Goal: Task Accomplishment & Management: Complete application form

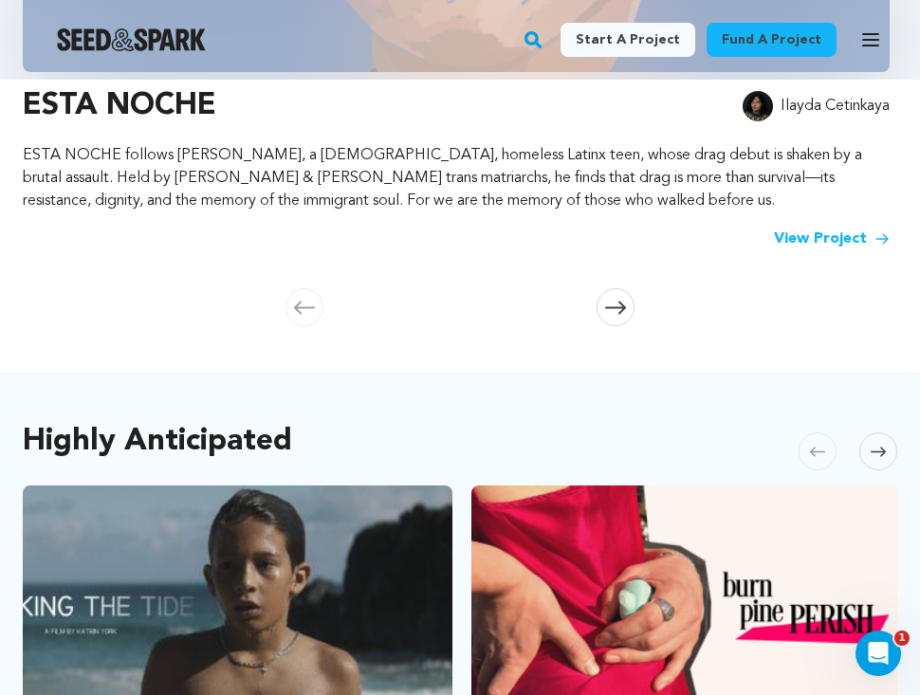
click at [869, 35] on icon "button" at bounding box center [870, 39] width 15 height 11
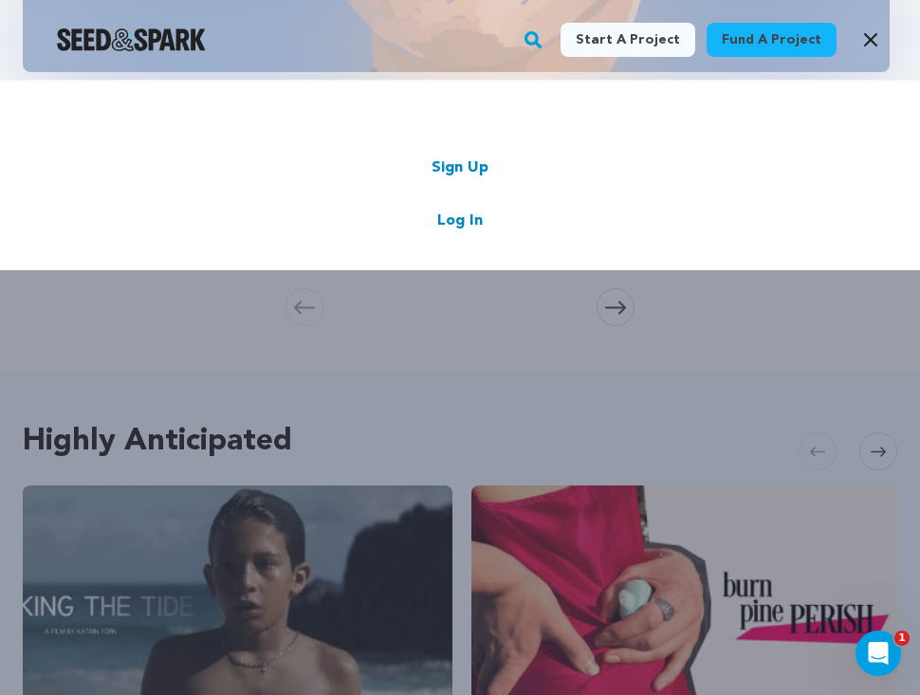
click at [456, 224] on link "Log In" at bounding box center [460, 221] width 46 height 23
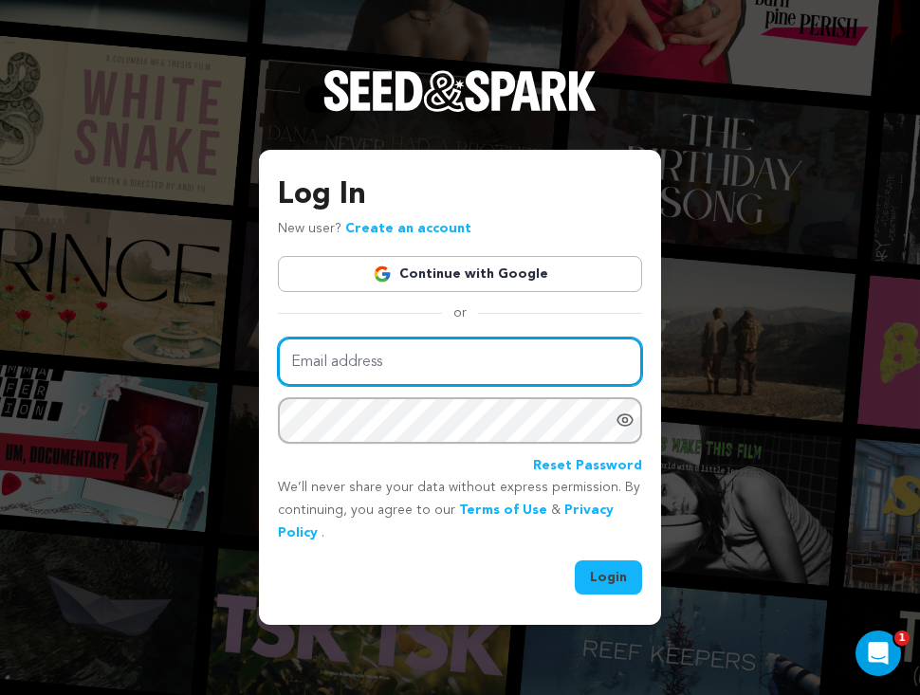
click at [424, 341] on input "Email address" at bounding box center [460, 362] width 364 height 48
click at [482, 279] on link "Continue with Google" at bounding box center [460, 274] width 364 height 36
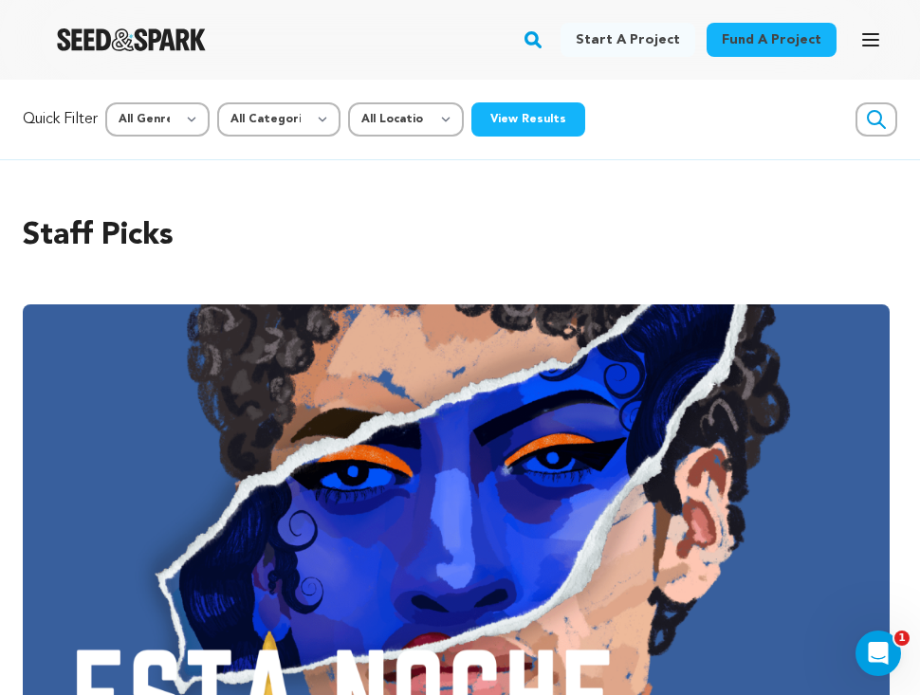
click at [865, 37] on icon "button" at bounding box center [871, 39] width 23 height 23
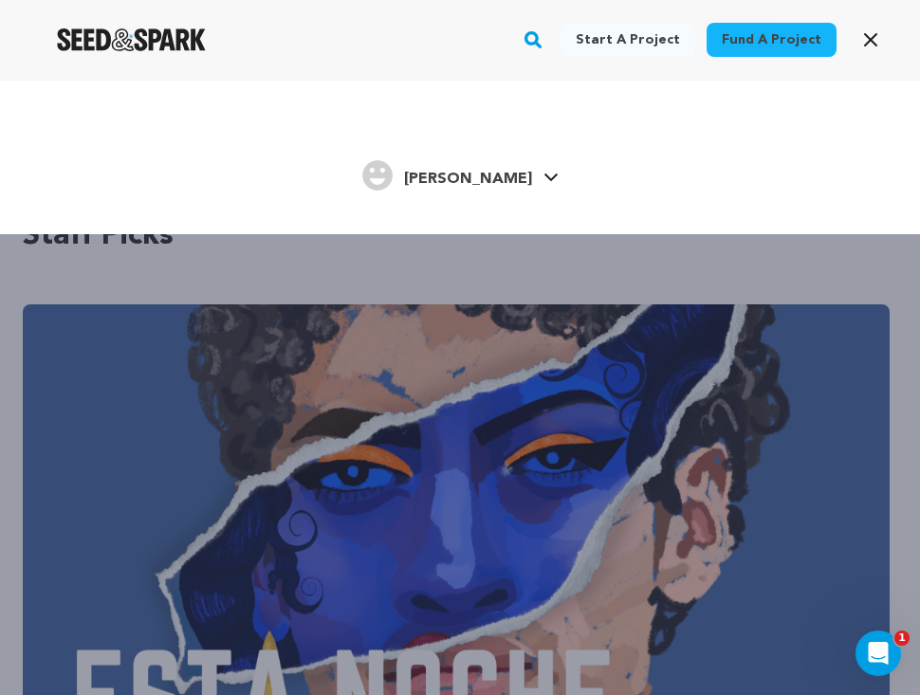
click at [481, 168] on h4 "Laura G." at bounding box center [468, 179] width 128 height 23
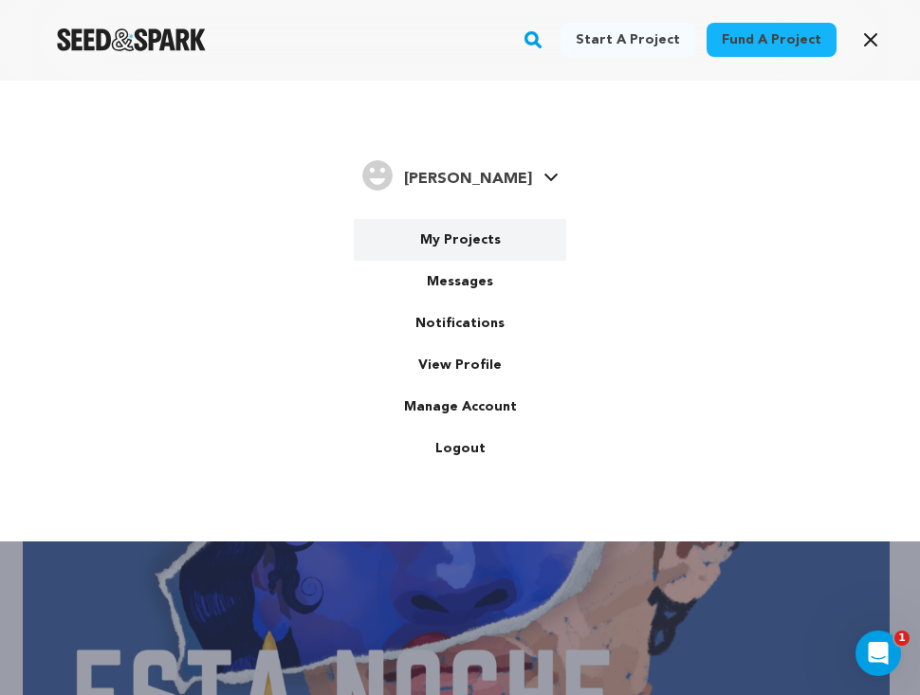
click at [464, 252] on link "My Projects" at bounding box center [460, 240] width 213 height 42
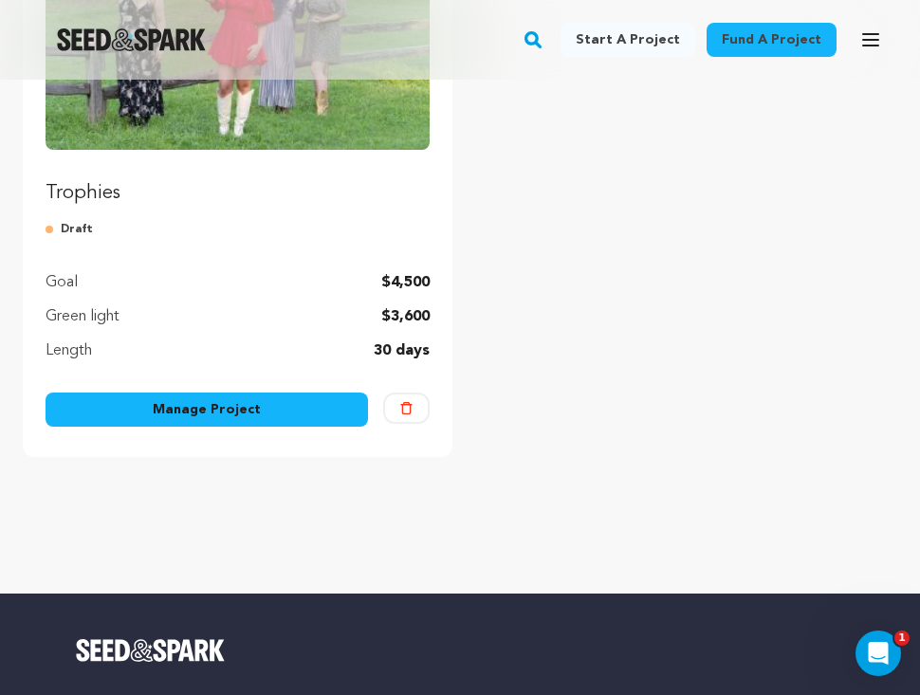
scroll to position [156, 0]
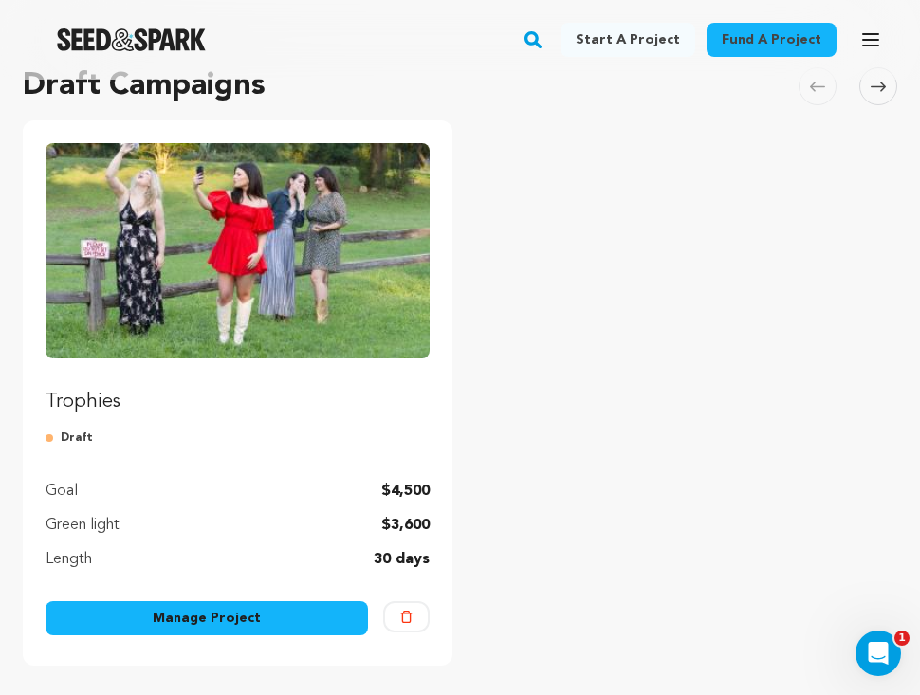
click at [262, 628] on link "Manage Project" at bounding box center [207, 619] width 323 height 34
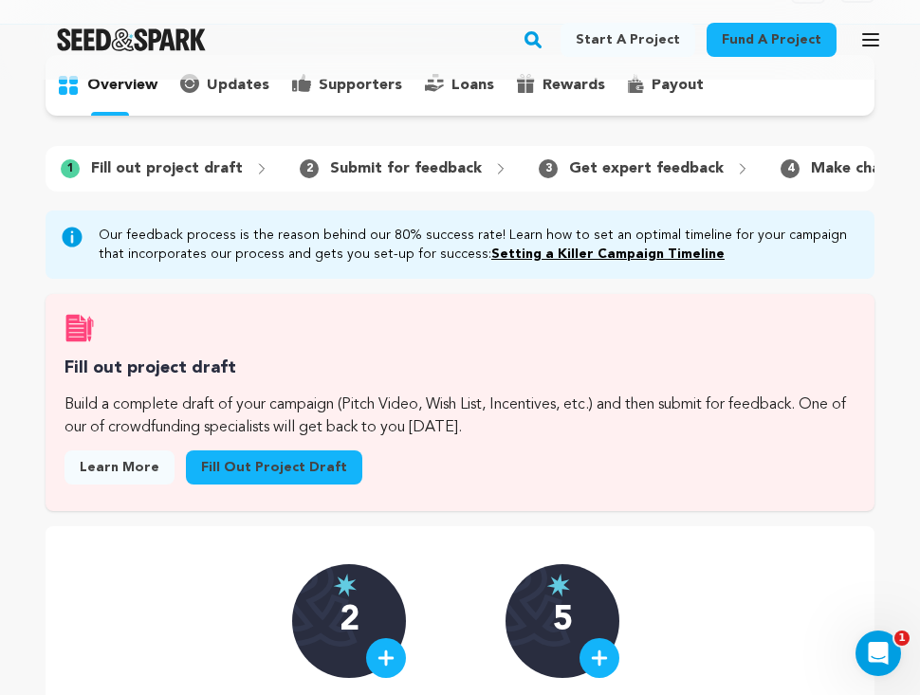
scroll to position [131, 0]
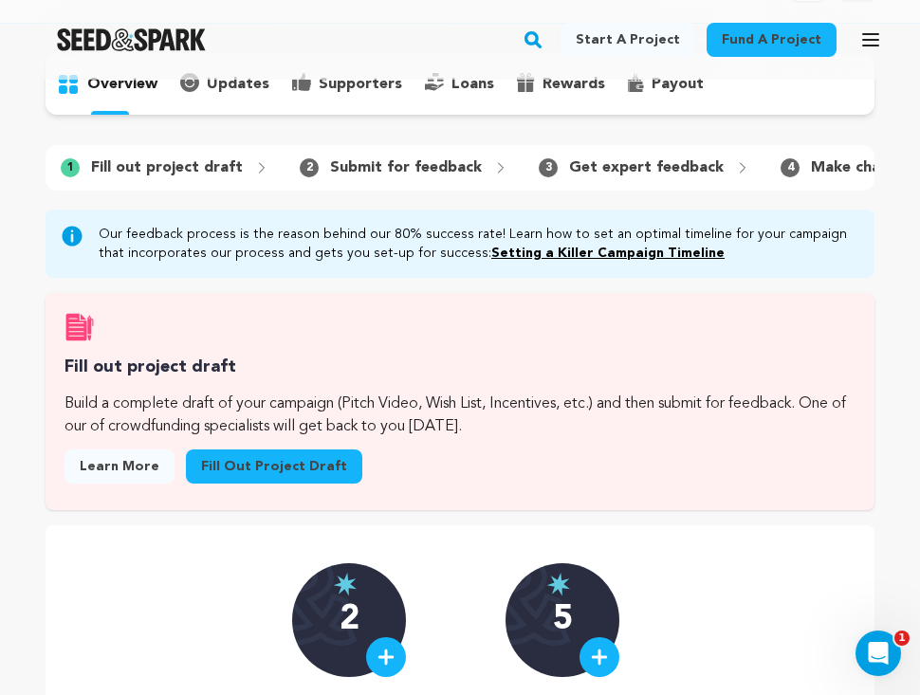
click at [286, 467] on link "Fill out project draft" at bounding box center [274, 467] width 176 height 34
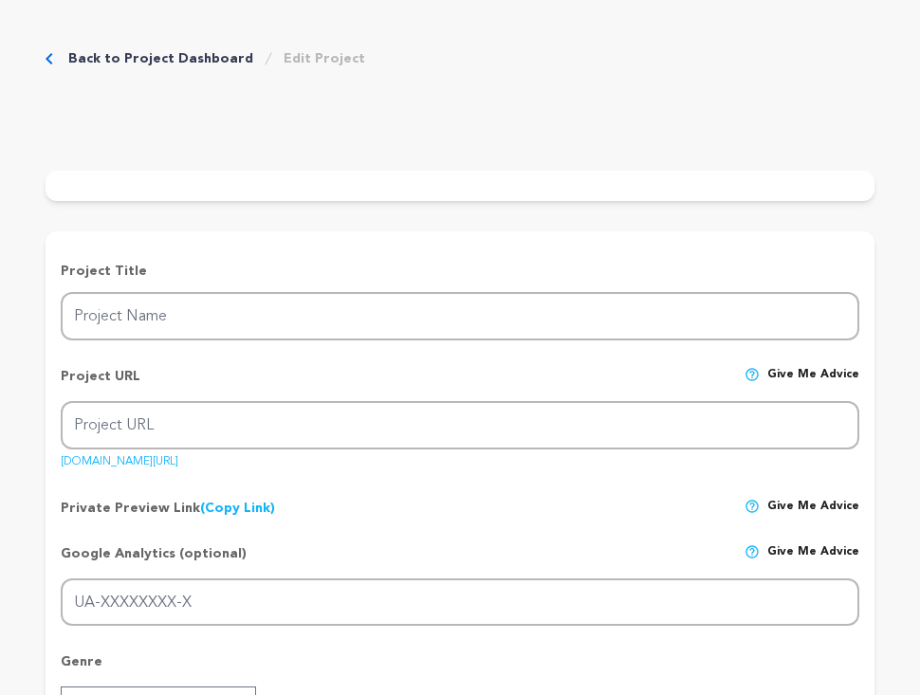
type input "Trophies"
type input "trophiestv"
type input "An aspiring starlet moves south for a wealthy new husband and reality fame, but…"
type textarea "[PERSON_NAME] follows [PERSON_NAME], a [PERSON_NAME] hopeful who moves from [US…"
type textarea "Trophies is a passion project that our group has been creating for more than a …"
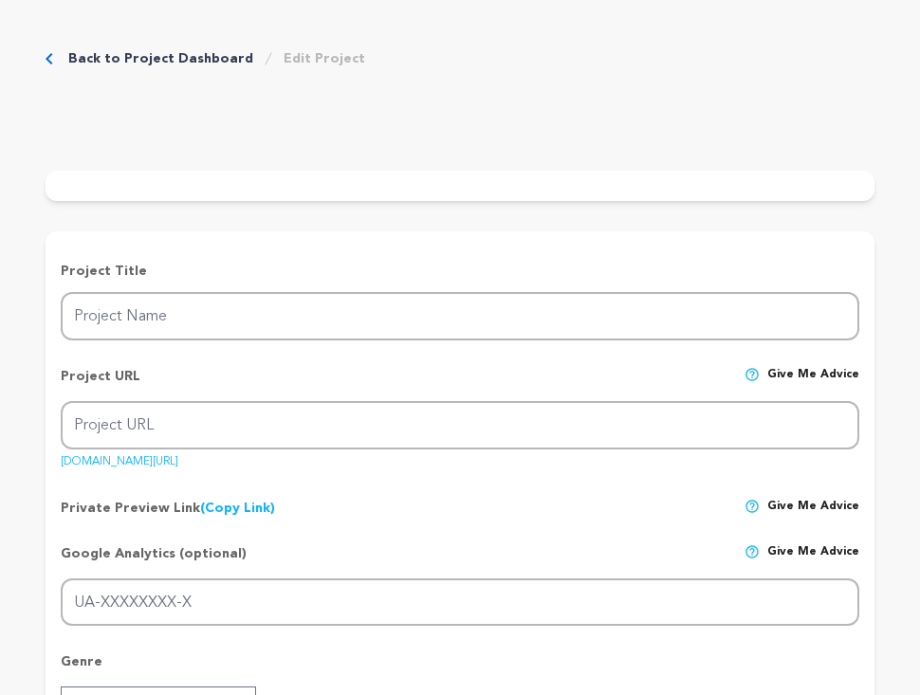
radio input "true"
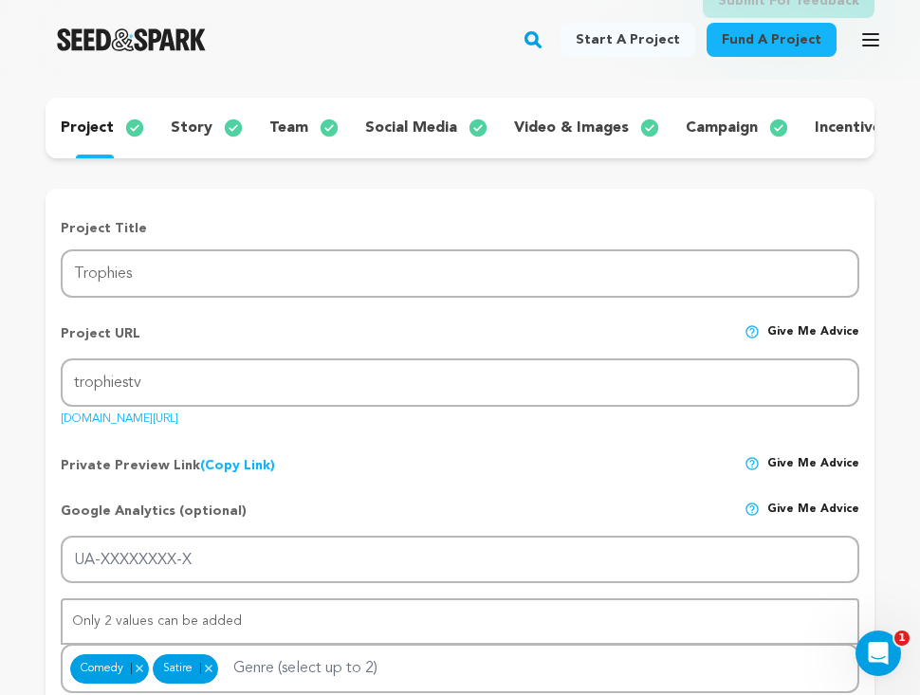
scroll to position [134, 0]
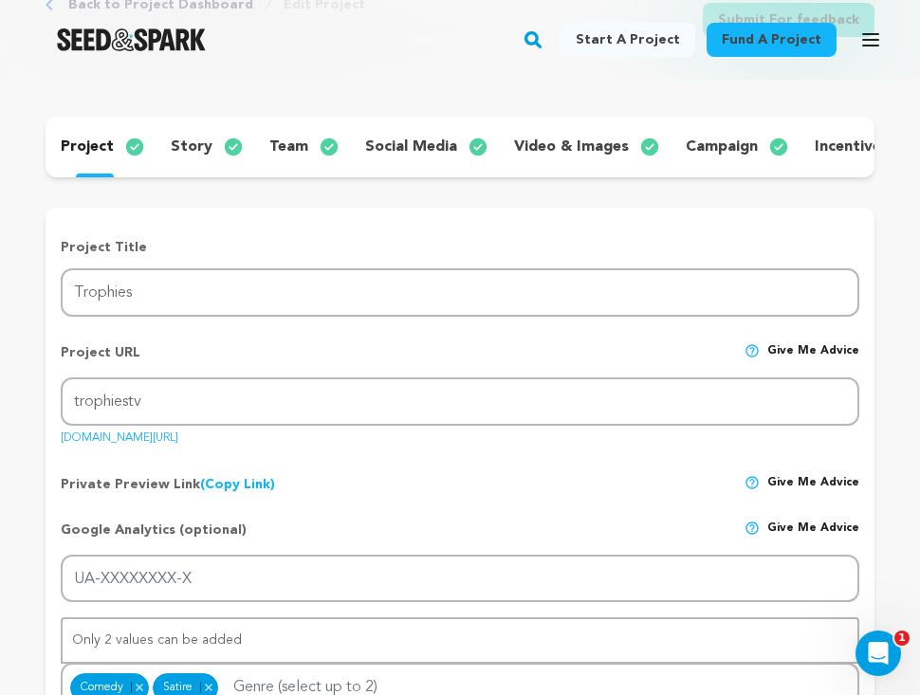
click at [190, 148] on p "story" at bounding box center [192, 147] width 42 height 23
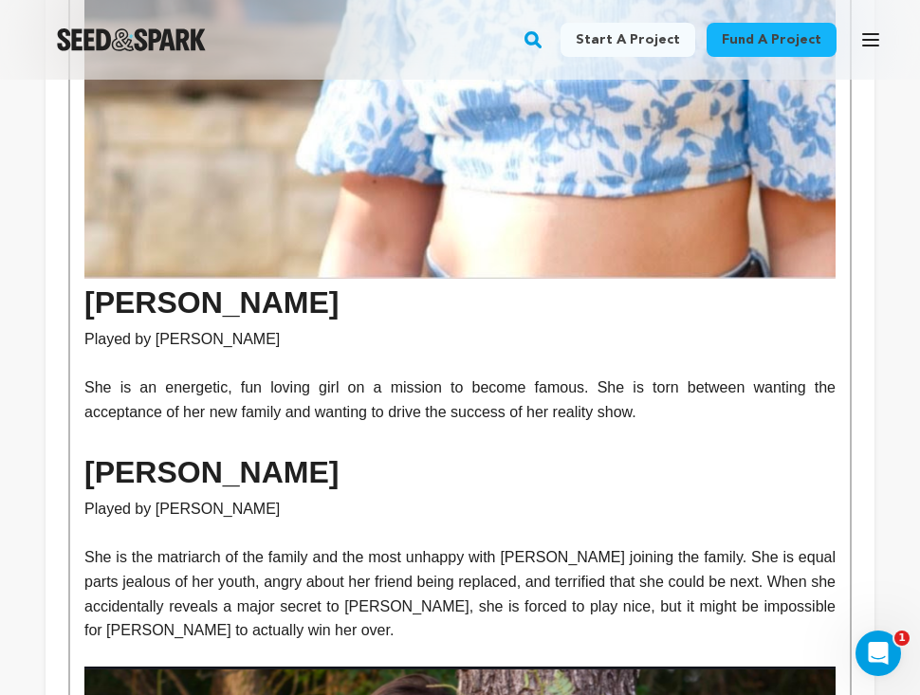
scroll to position [2575, 0]
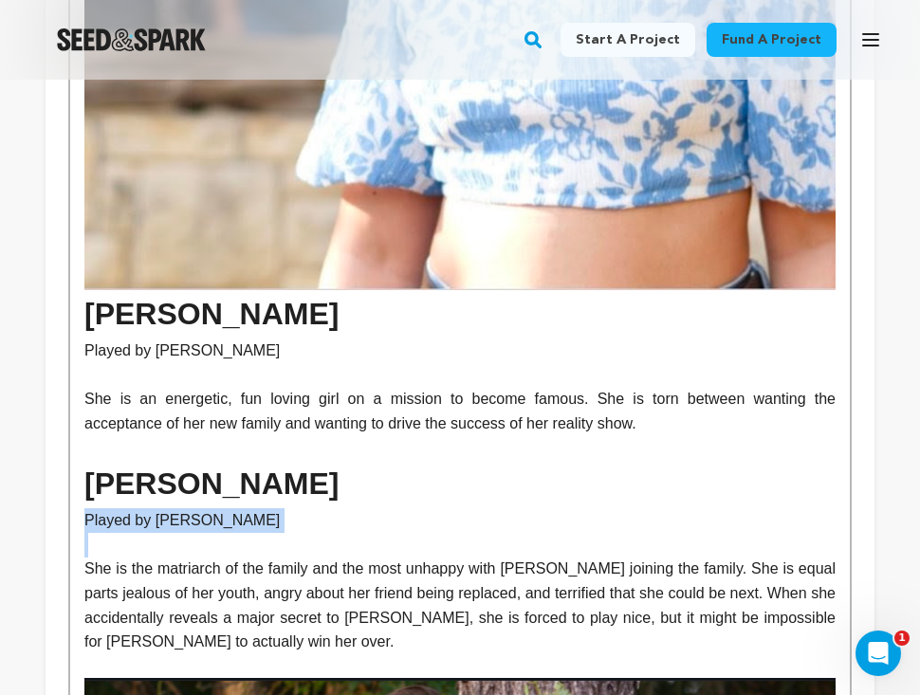
drag, startPoint x: 83, startPoint y: 457, endPoint x: 219, endPoint y: 491, distance: 140.6
click at [219, 491] on div "THE PLAN: We plan to film the first three episodes of this series over 5 days i…" at bounding box center [460, 265] width 780 height 4595
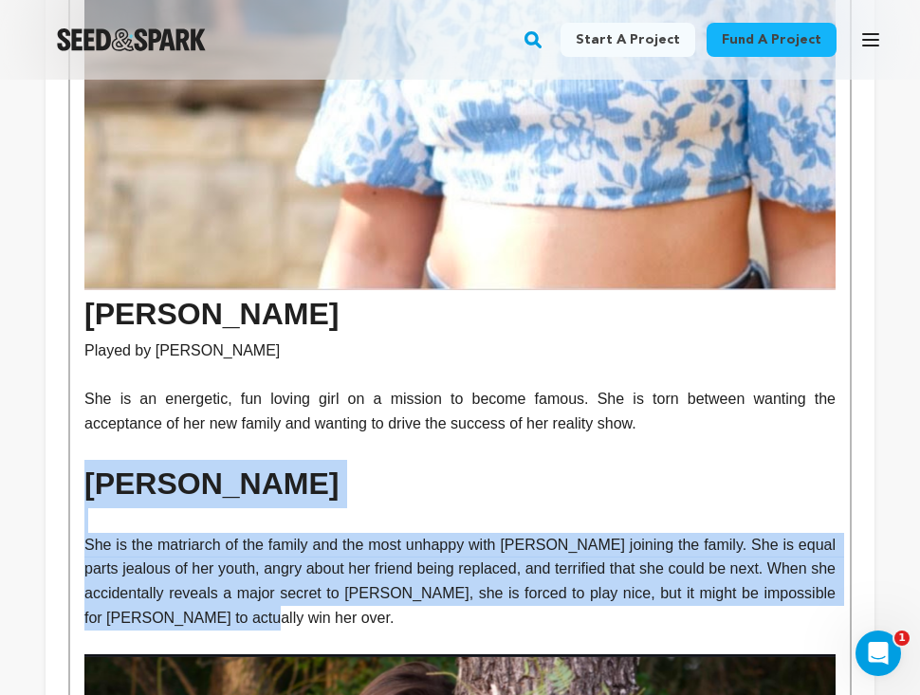
drag, startPoint x: 82, startPoint y: 417, endPoint x: 250, endPoint y: 555, distance: 217.7
click at [250, 555] on div "THE PLAN: We plan to film the first three episodes of this series over 5 days i…" at bounding box center [460, 253] width 780 height 4570
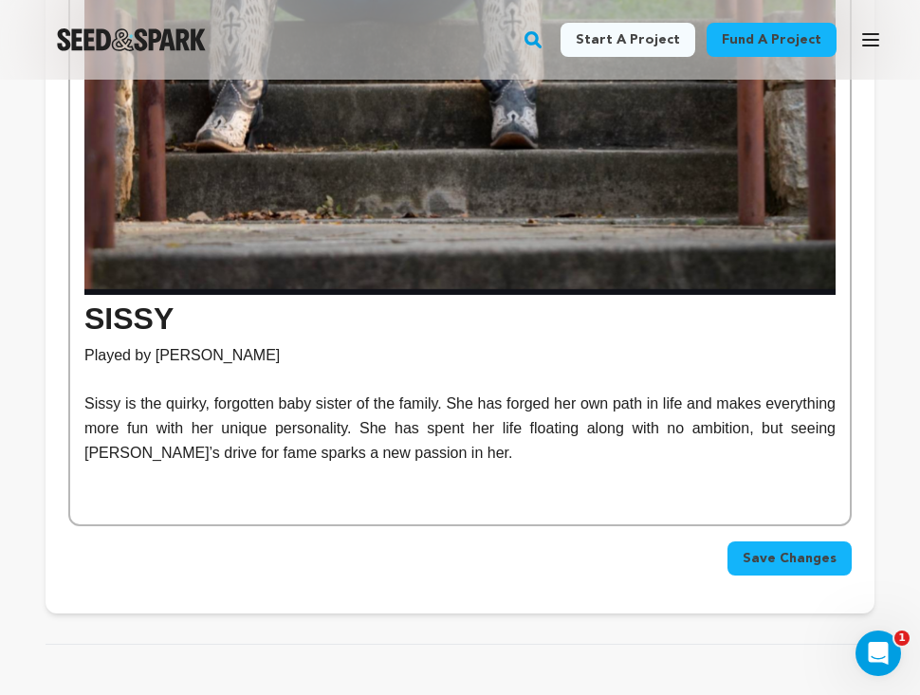
scroll to position [4364, 0]
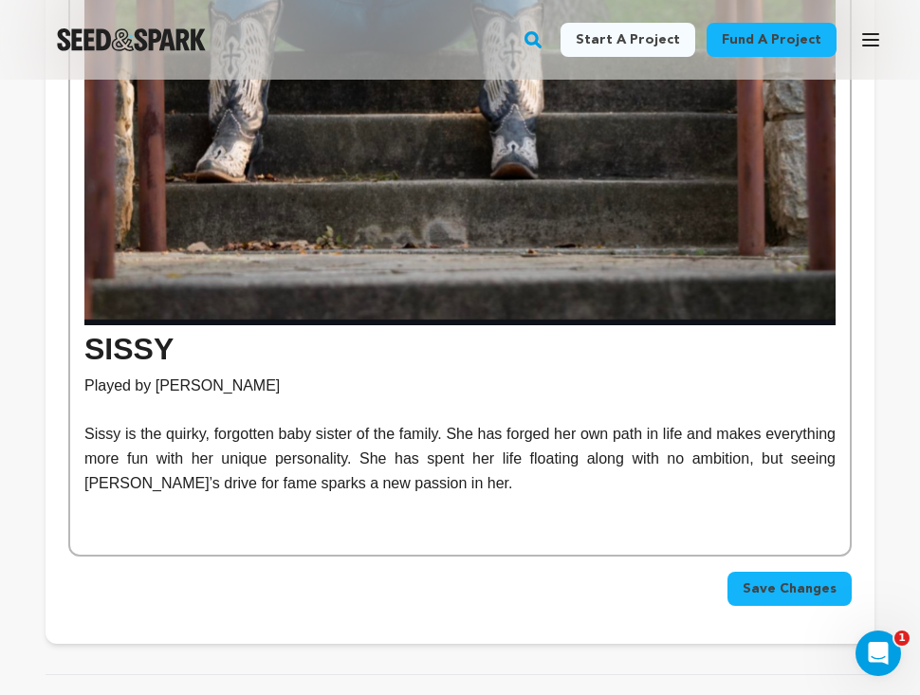
click at [530, 422] on p "Sissy is the quirky, forgotten baby sister of the family. She has forged her ow…" at bounding box center [459, 458] width 751 height 73
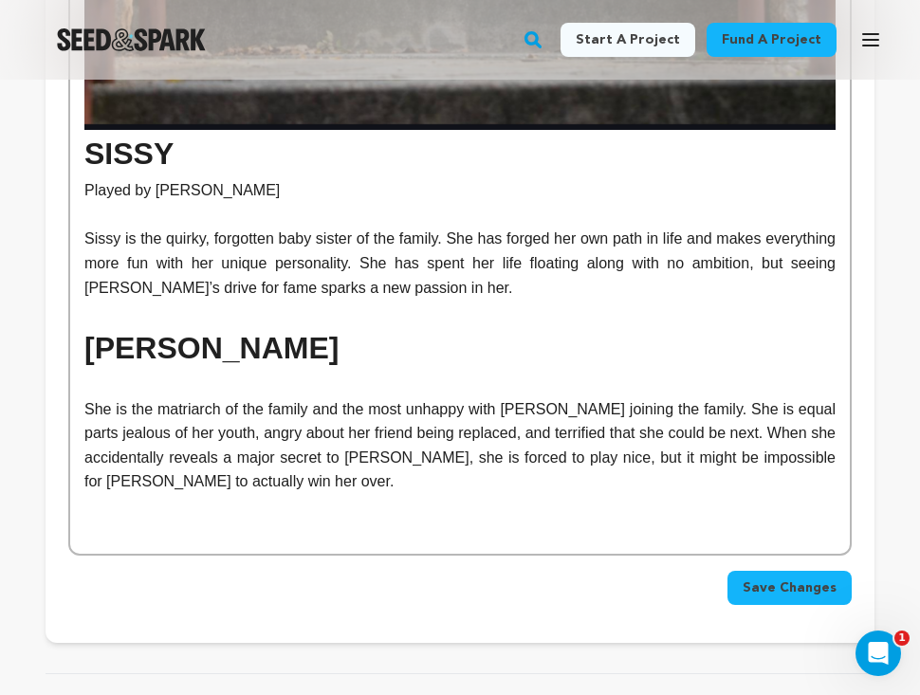
scroll to position [4531, 0]
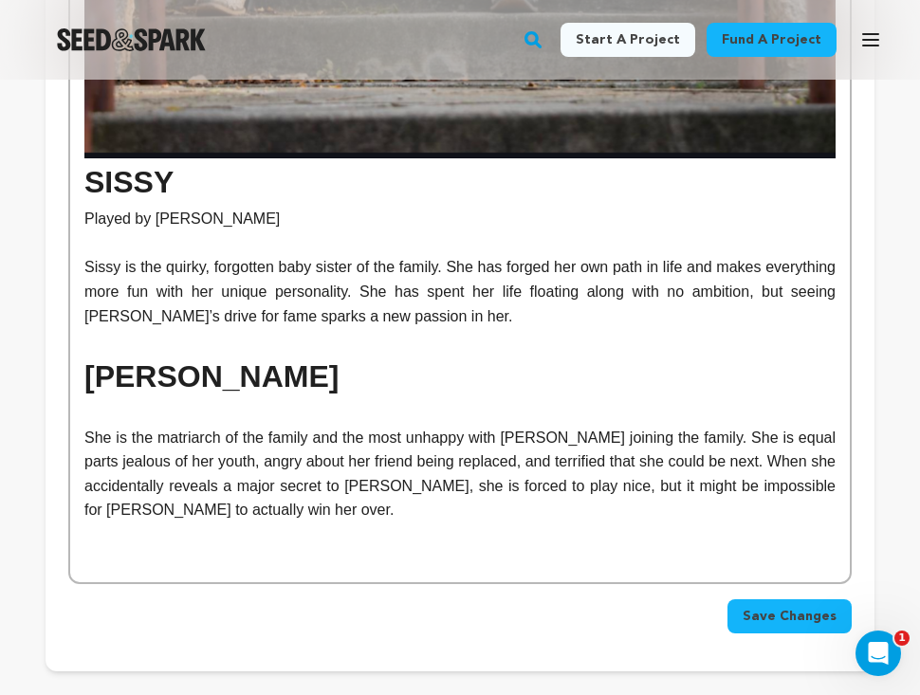
click at [203, 353] on h1 "STEPHANIE" at bounding box center [459, 377] width 751 height 48
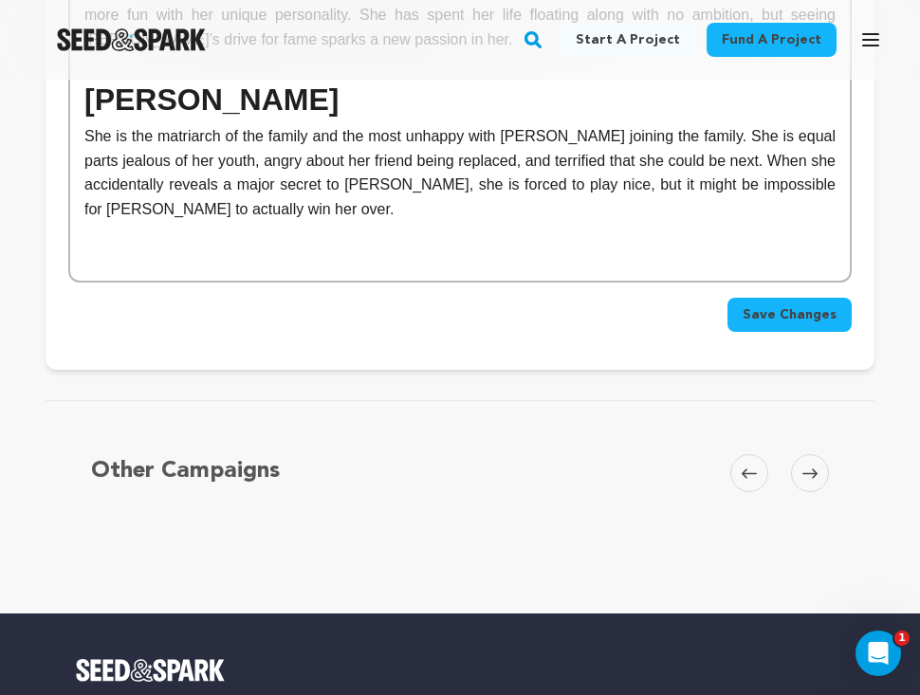
scroll to position [4789, 0]
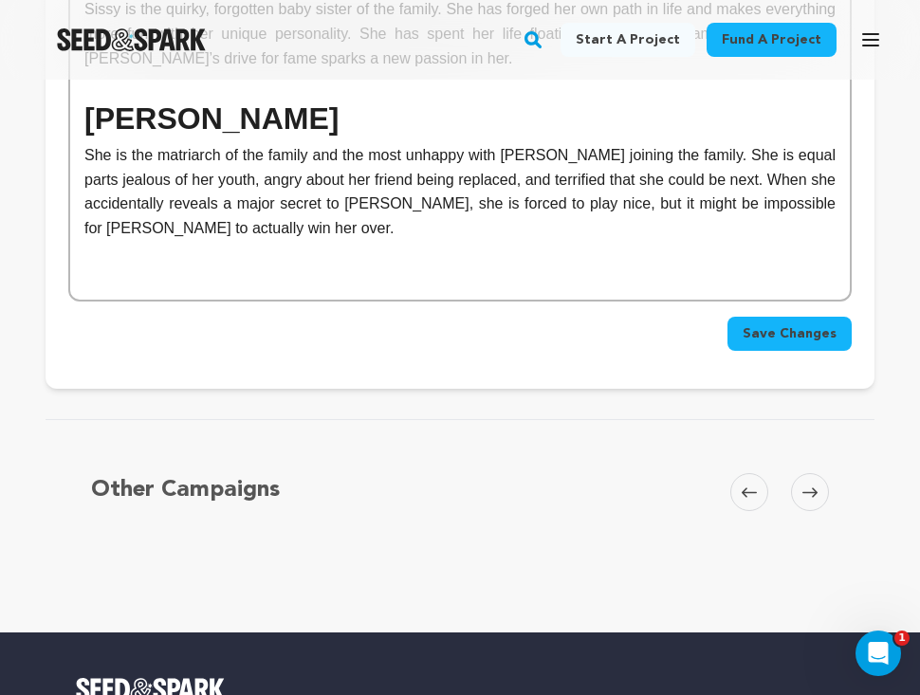
click at [813, 324] on span "Save Changes" at bounding box center [790, 333] width 94 height 19
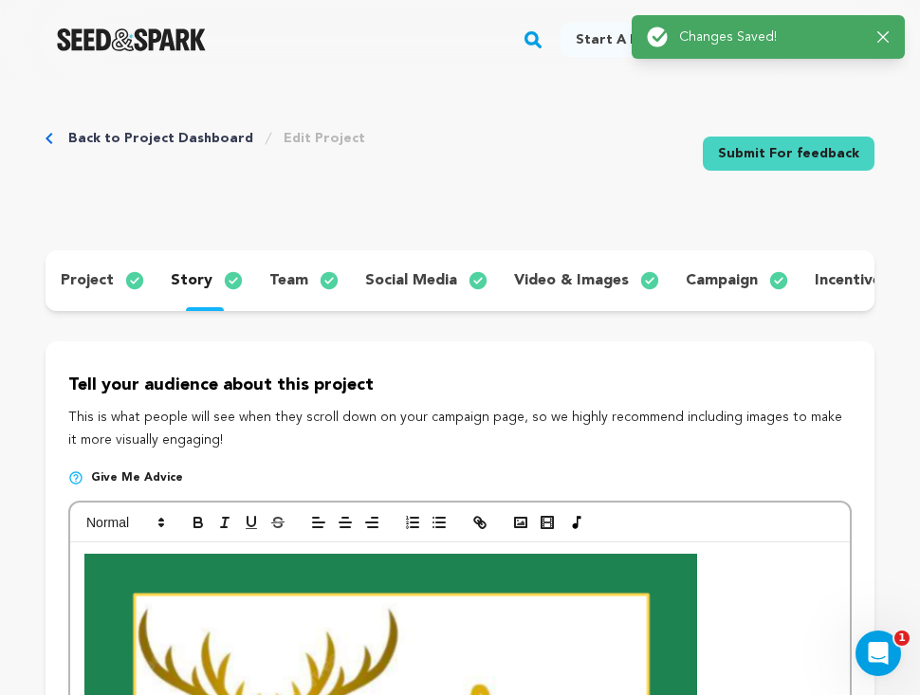
scroll to position [0, 0]
click at [271, 277] on p "team" at bounding box center [288, 280] width 39 height 23
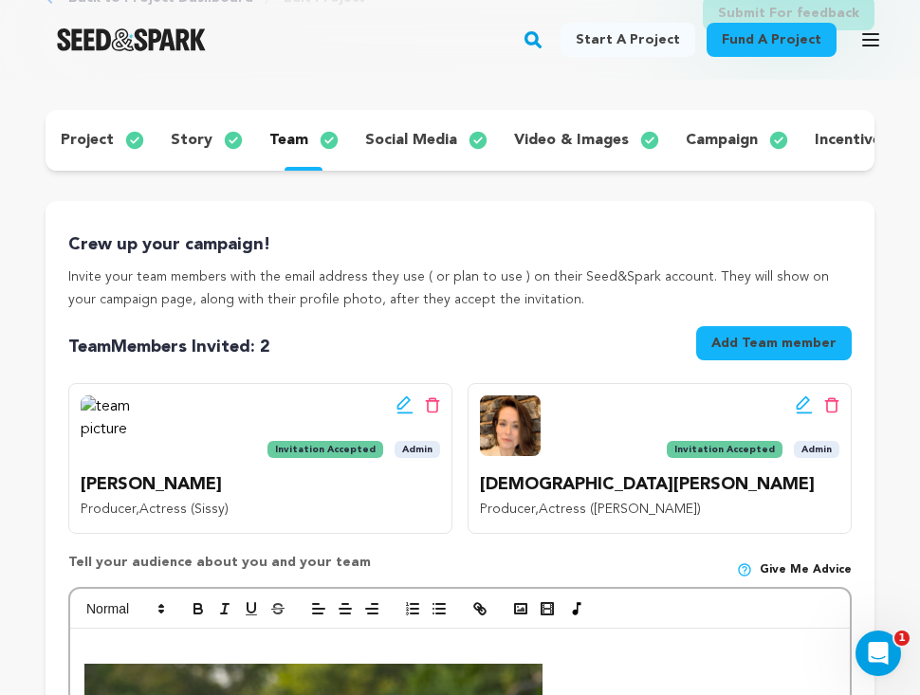
scroll to position [143, 0]
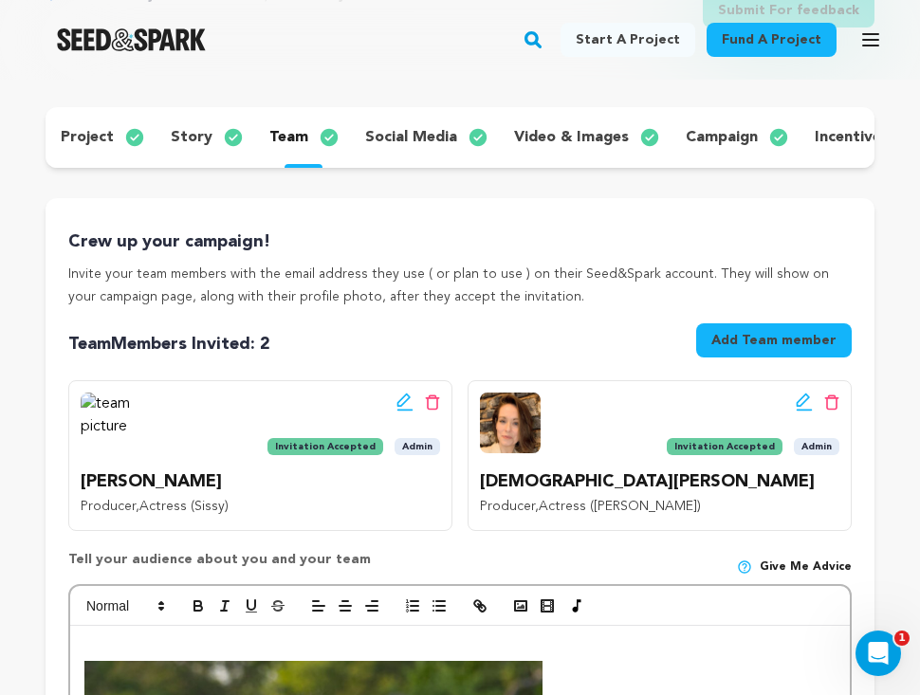
click at [401, 134] on p "social media" at bounding box center [411, 137] width 92 height 23
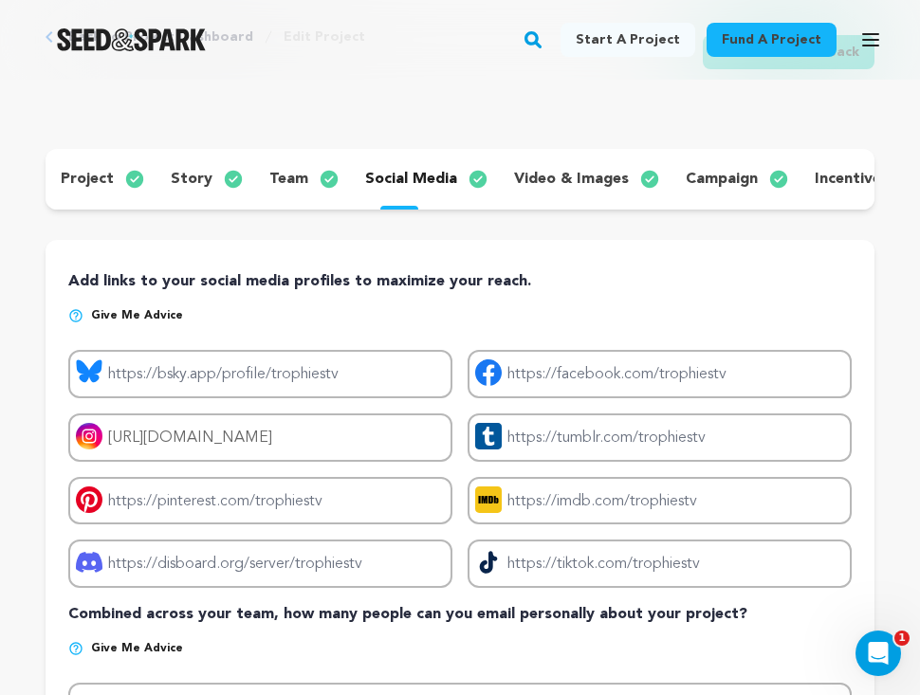
scroll to position [96, 0]
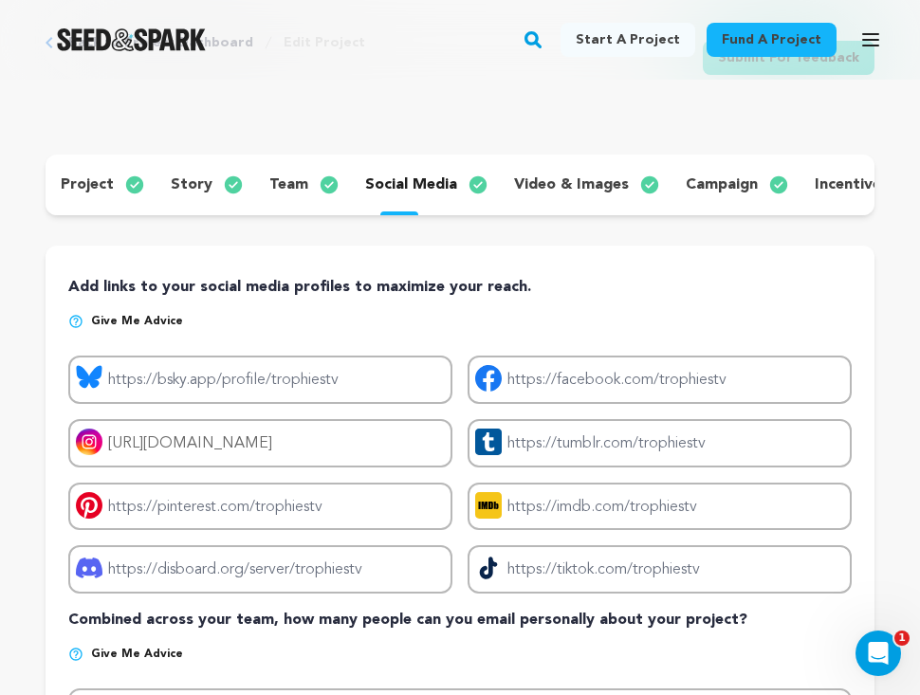
click at [542, 178] on p "video & images" at bounding box center [571, 185] width 115 height 23
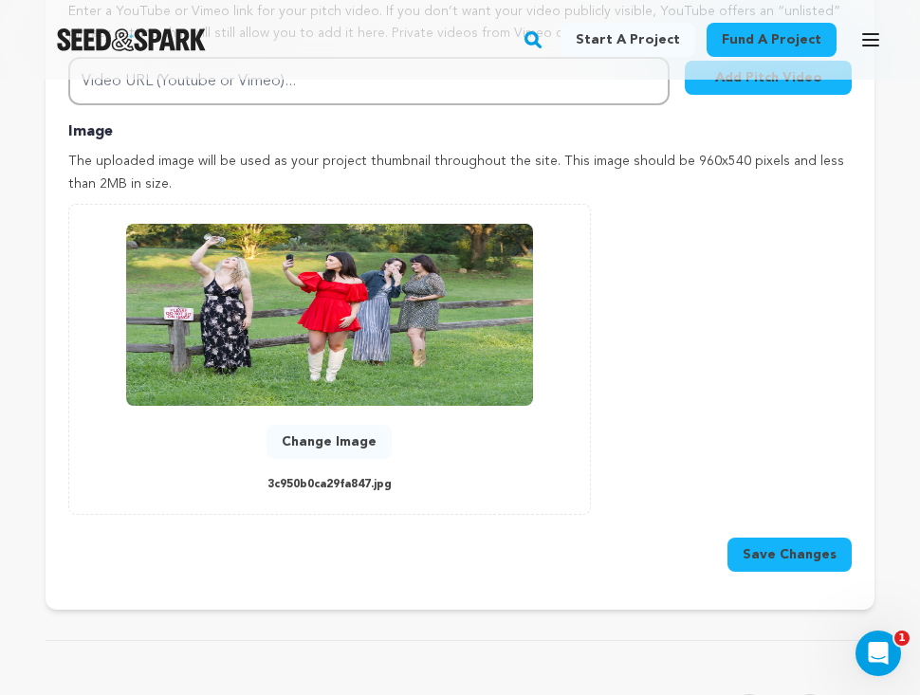
scroll to position [809, 0]
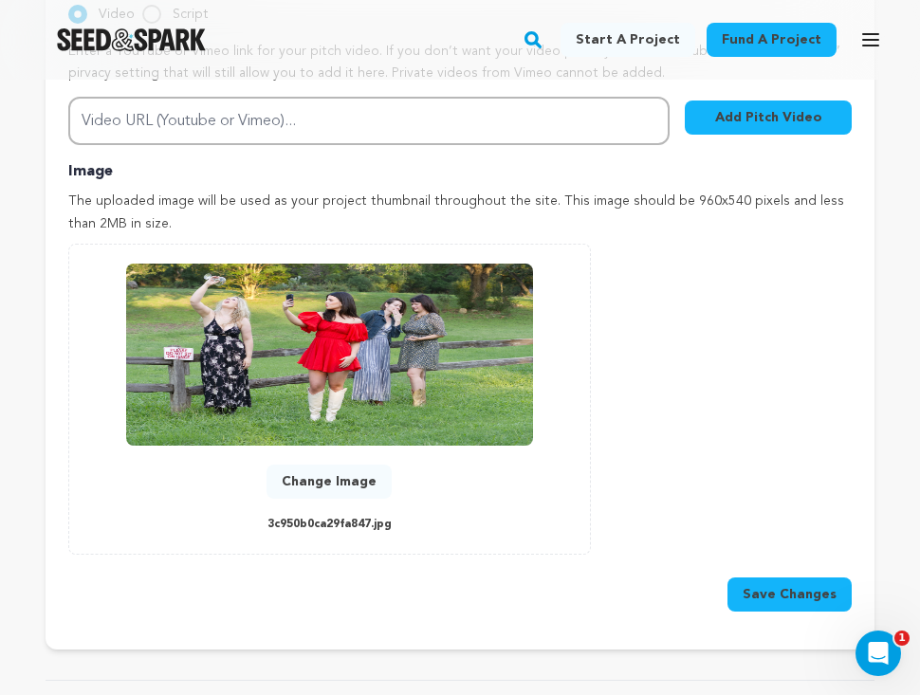
click at [301, 475] on button "Change Image" at bounding box center [329, 482] width 125 height 34
click at [307, 476] on button "Change Image" at bounding box center [329, 482] width 125 height 34
click at [302, 474] on button "Change Image" at bounding box center [329, 482] width 125 height 34
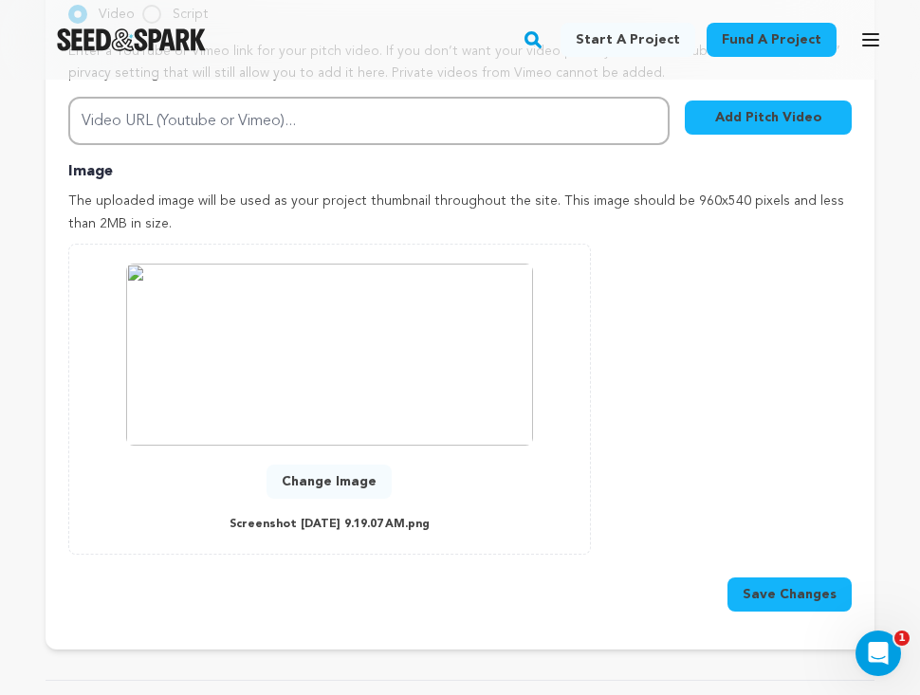
click at [779, 588] on button "Save Changes" at bounding box center [790, 595] width 124 height 34
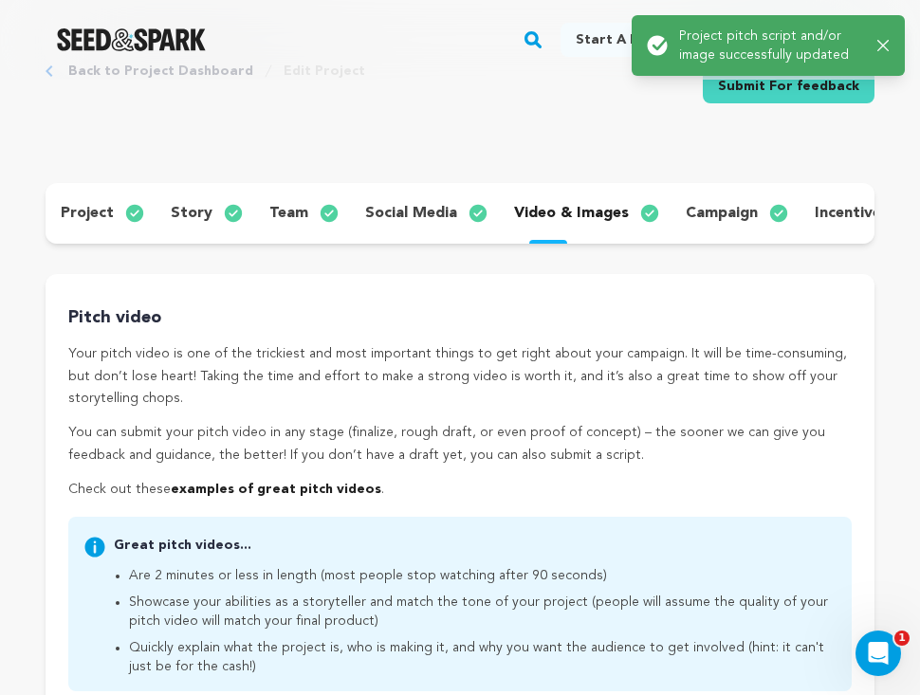
scroll to position [0, 0]
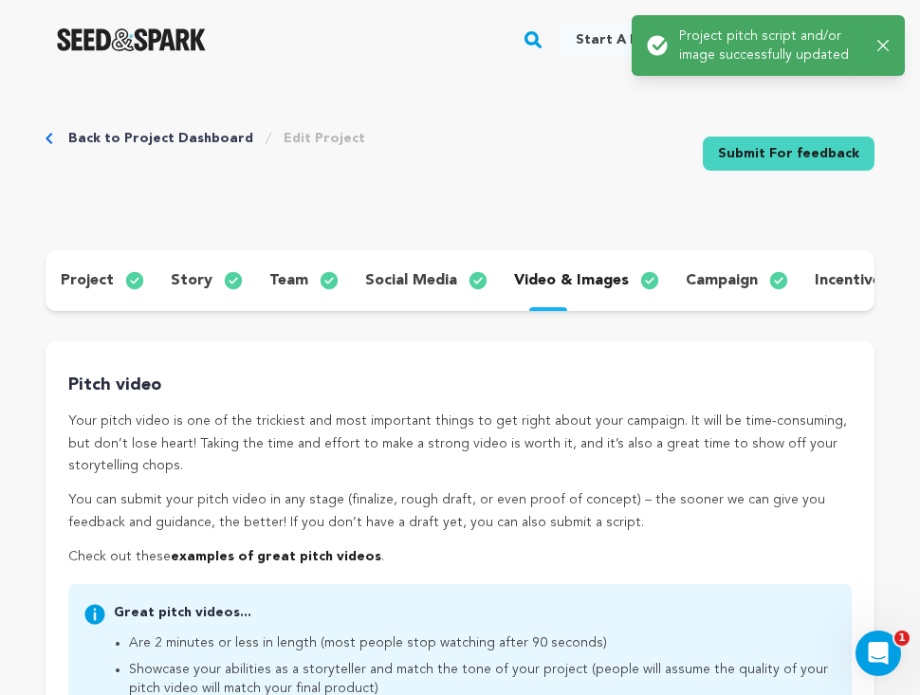
click at [711, 286] on p "campaign" at bounding box center [722, 280] width 72 height 23
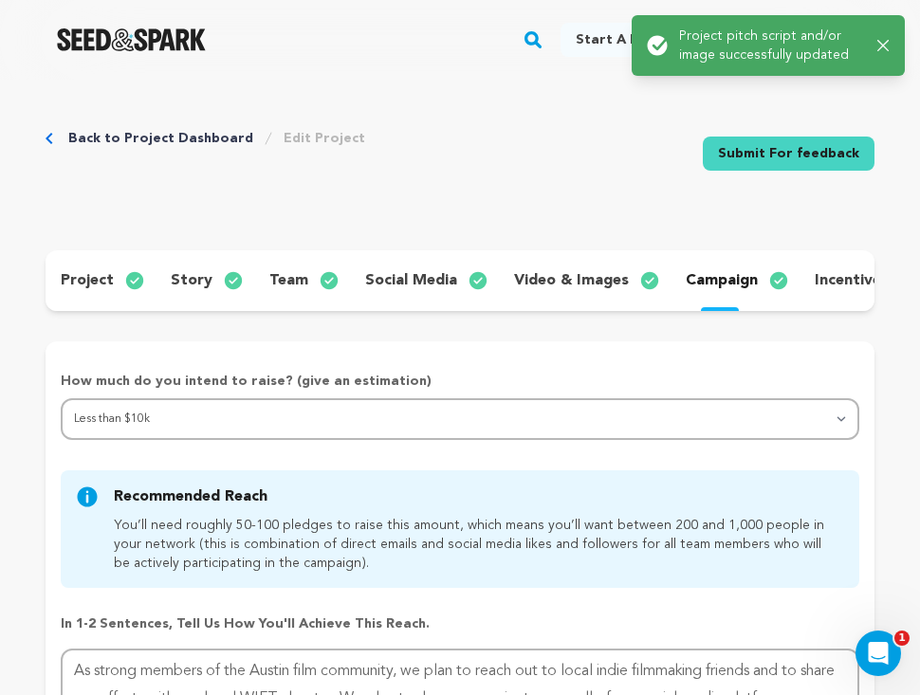
click at [834, 277] on p "incentives" at bounding box center [852, 280] width 74 height 23
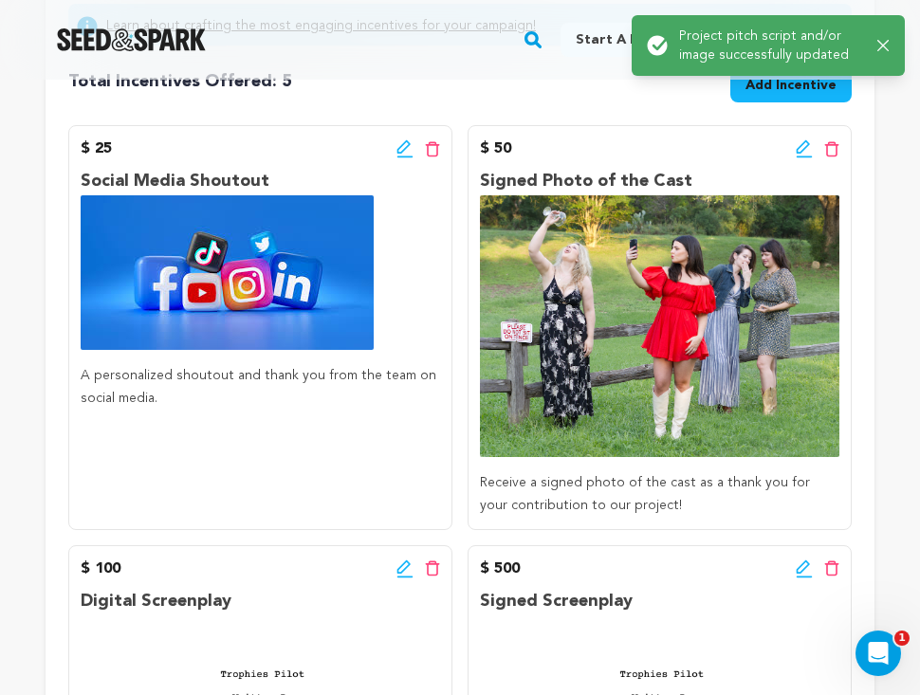
scroll to position [375, 0]
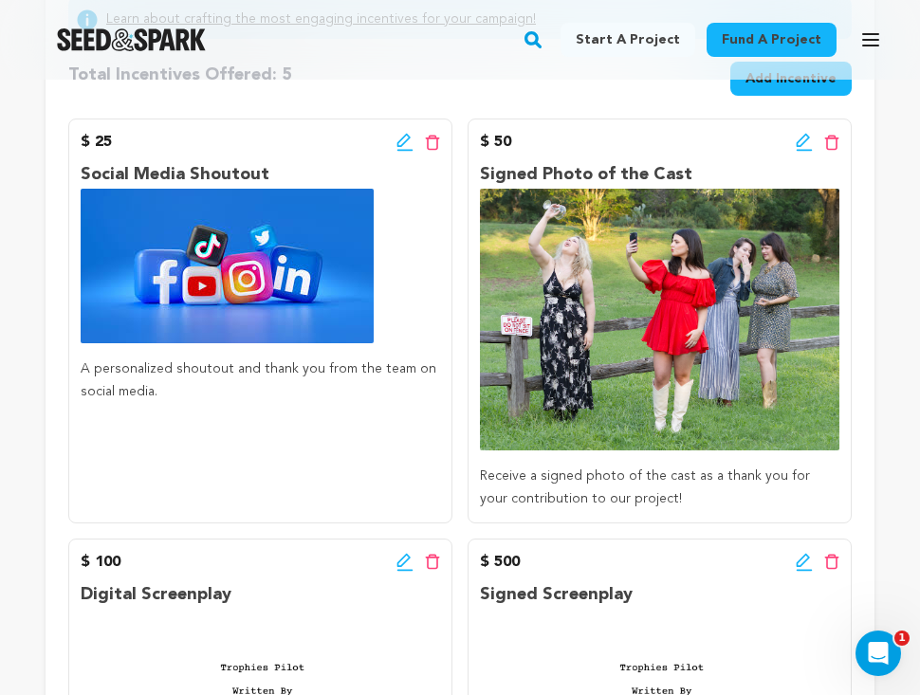
click at [802, 136] on icon at bounding box center [804, 142] width 17 height 19
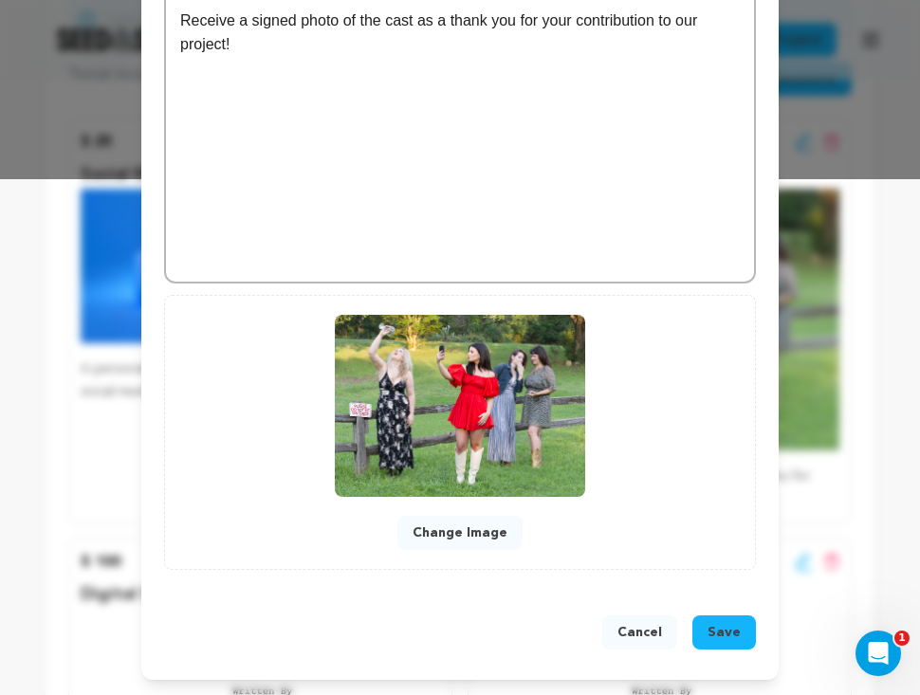
scroll to position [517, 0]
click at [459, 532] on button "Change Image" at bounding box center [460, 533] width 125 height 34
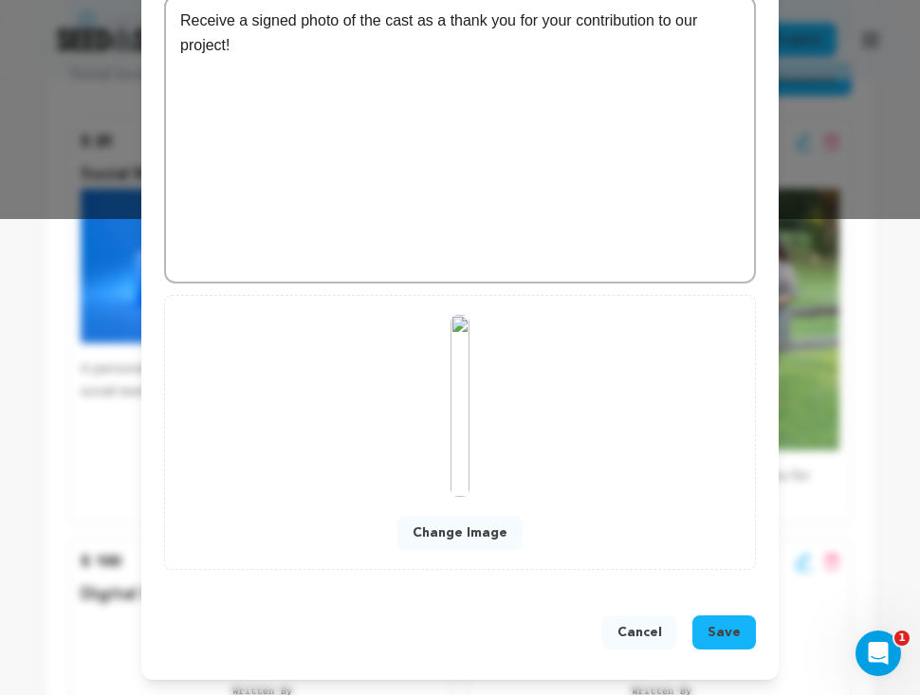
scroll to position [476, 0]
click at [724, 625] on span "Save" at bounding box center [724, 632] width 33 height 19
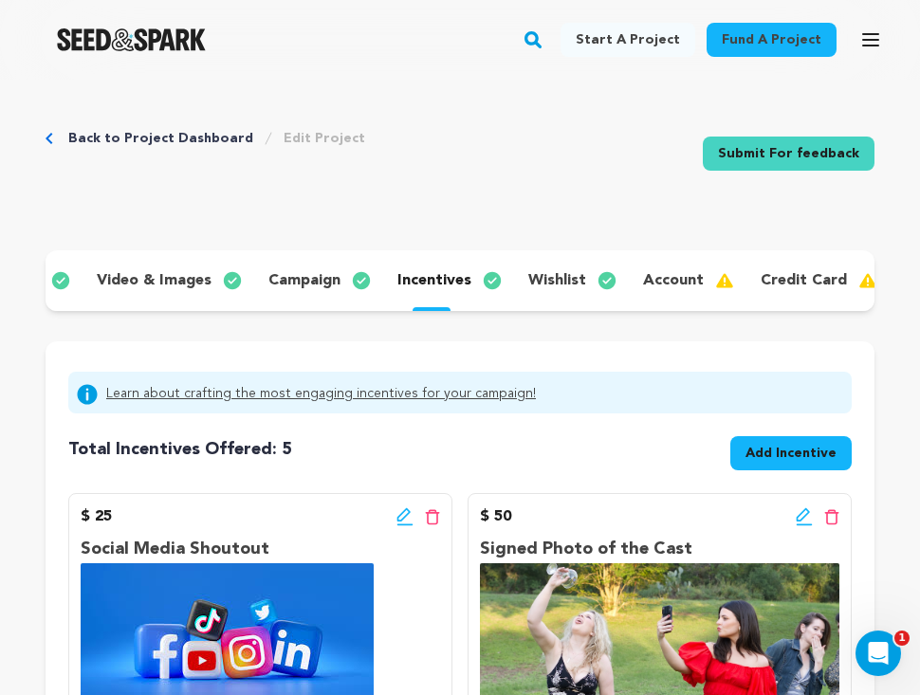
scroll to position [0, 417]
click at [552, 285] on p "wishlist" at bounding box center [558, 280] width 58 height 23
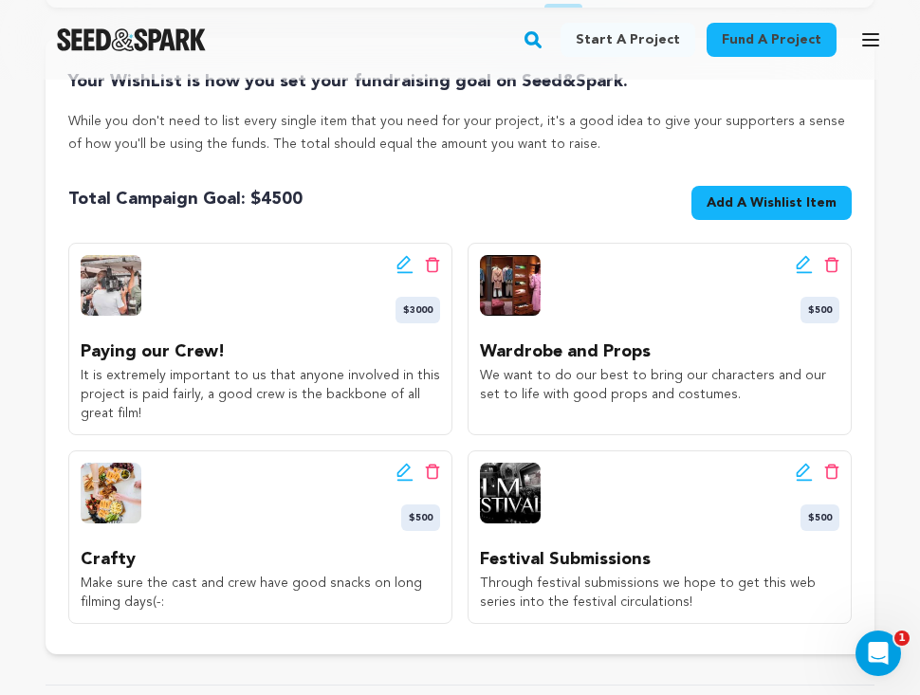
scroll to position [308, 0]
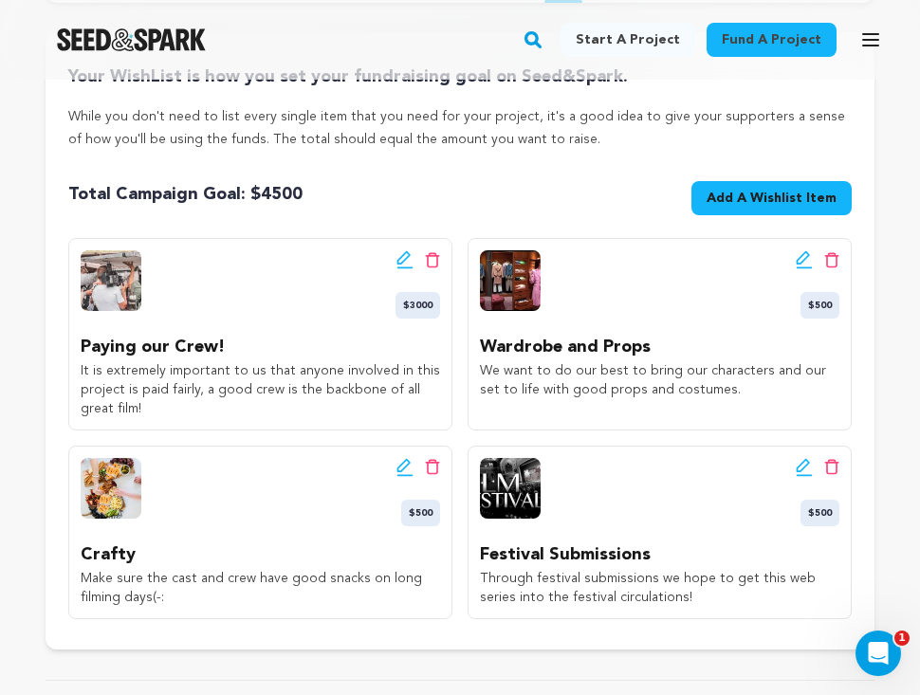
click at [800, 256] on icon at bounding box center [804, 259] width 17 height 19
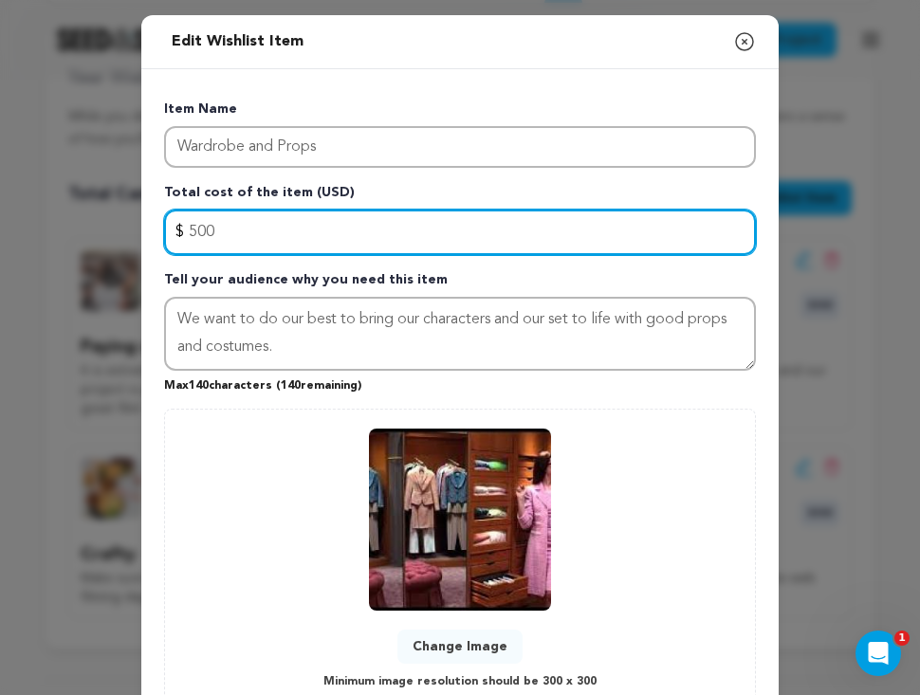
click at [266, 235] on input "500" at bounding box center [460, 233] width 592 height 46
type input "5"
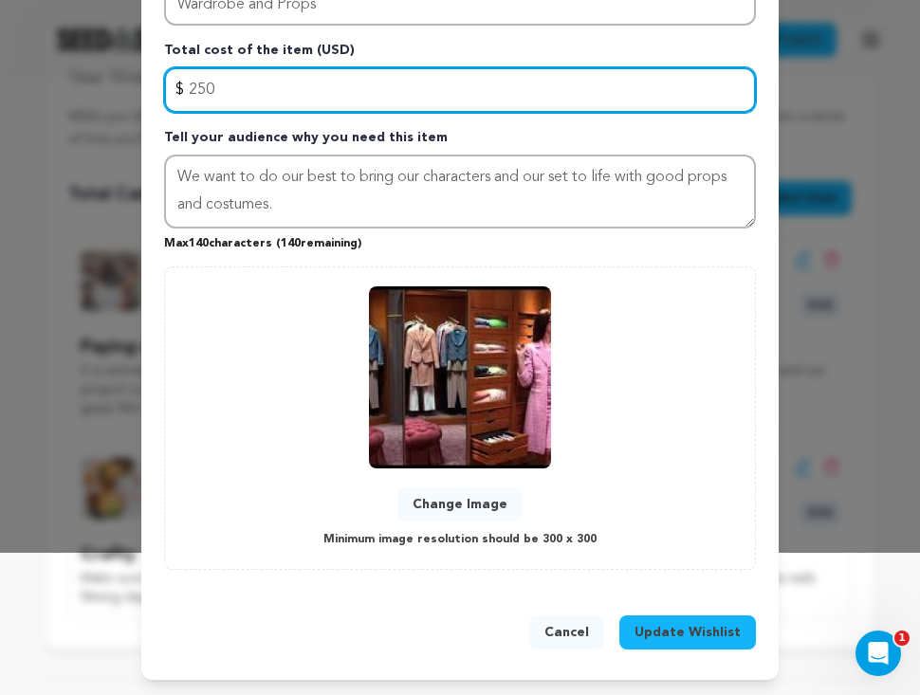
scroll to position [142, 0]
type input "250"
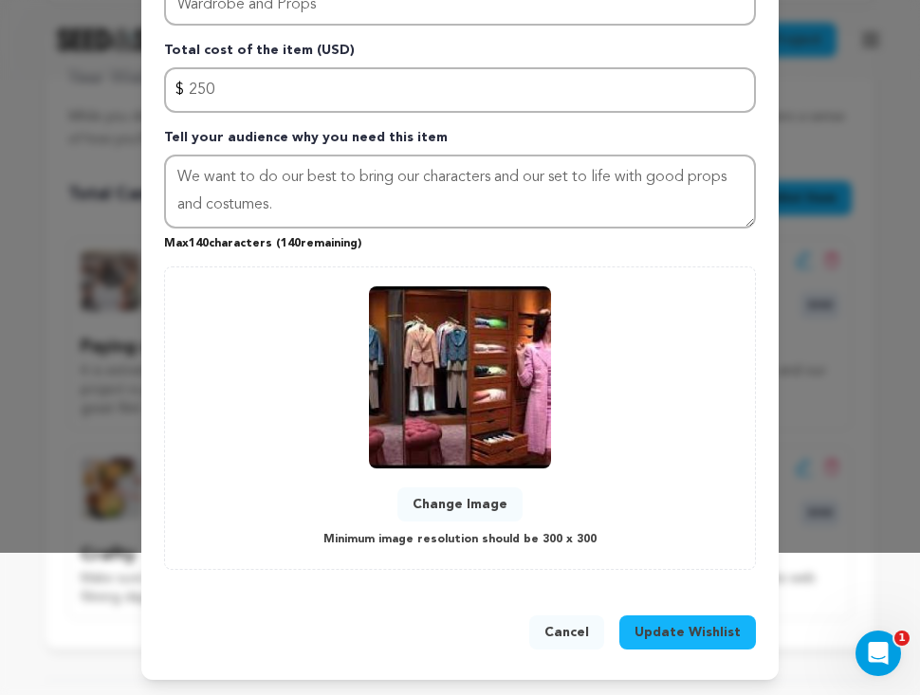
click at [653, 625] on span "Update Wishlist" at bounding box center [688, 632] width 106 height 19
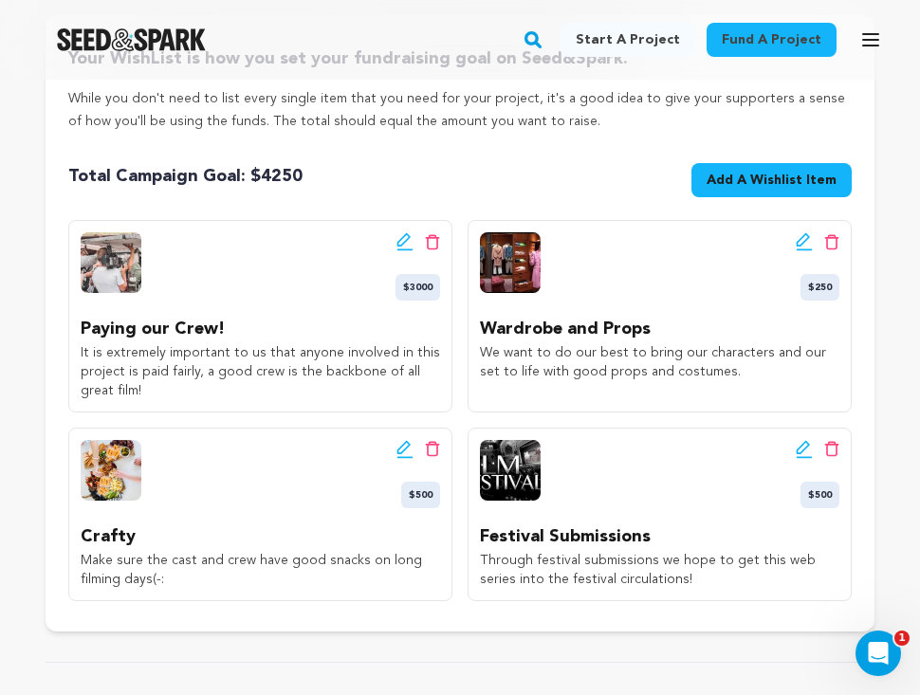
scroll to position [324, 0]
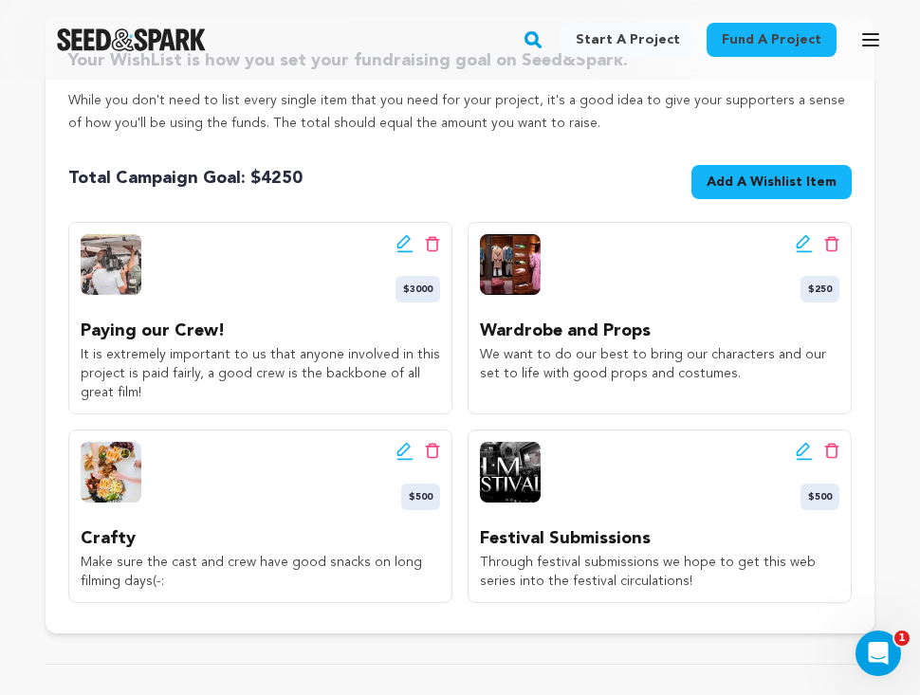
click at [405, 247] on icon at bounding box center [405, 243] width 17 height 19
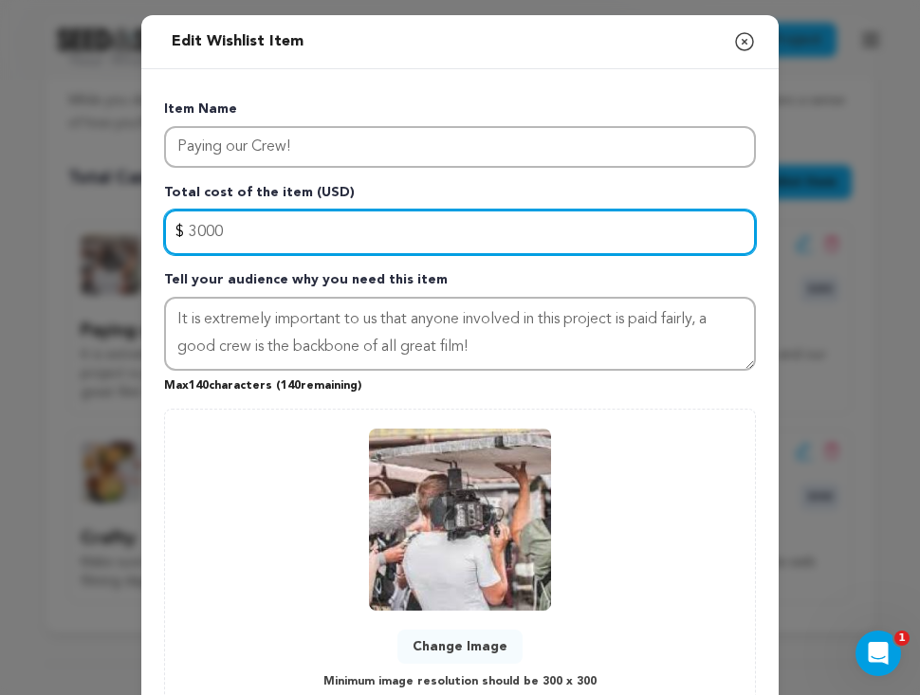
click at [196, 230] on input "3000" at bounding box center [460, 233] width 592 height 46
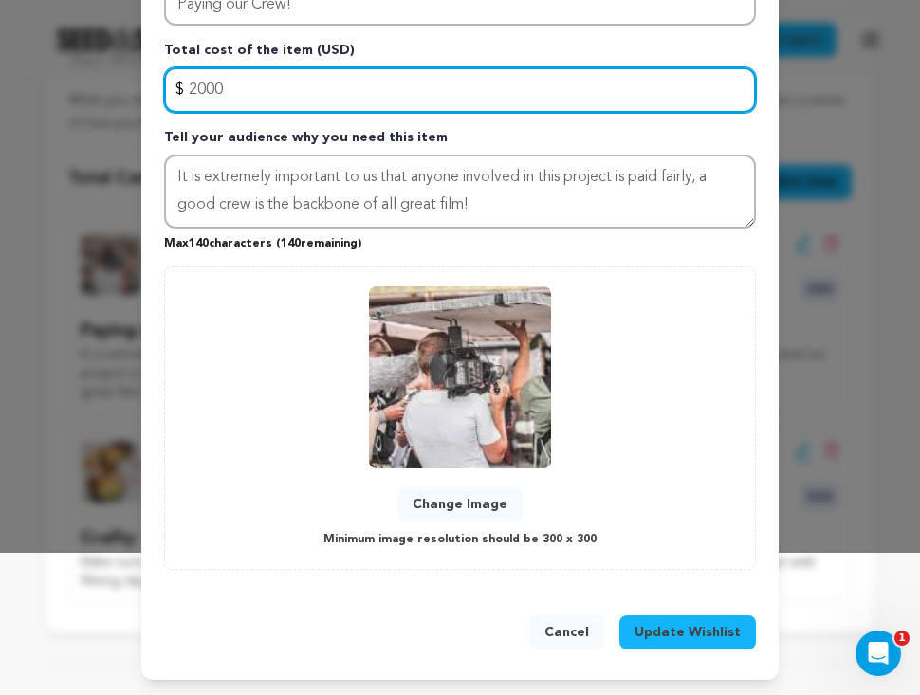
scroll to position [142, 0]
type input "2000"
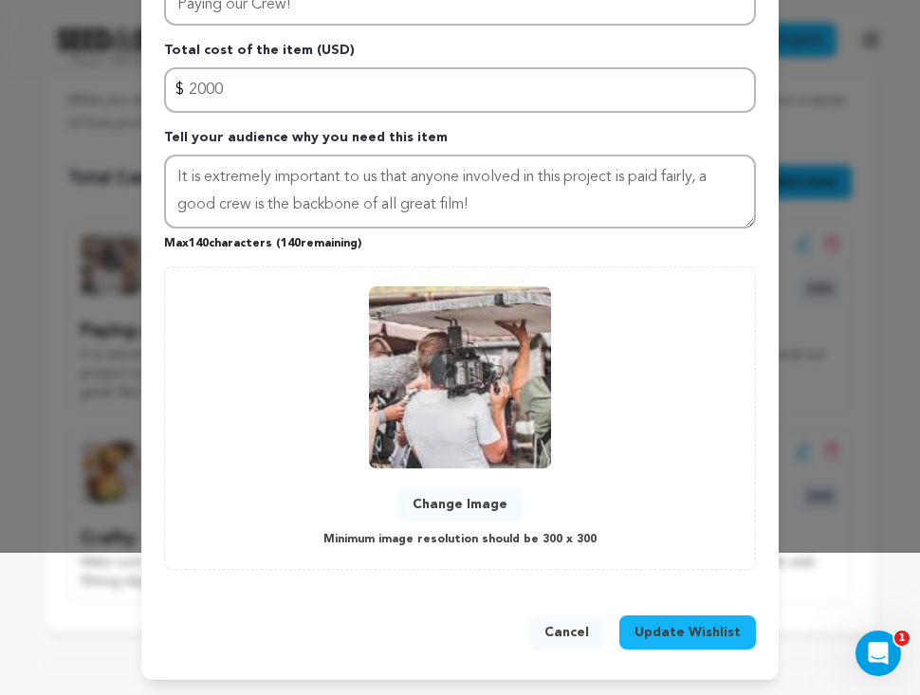
click at [682, 644] on button "Update Wishlist" at bounding box center [688, 633] width 137 height 34
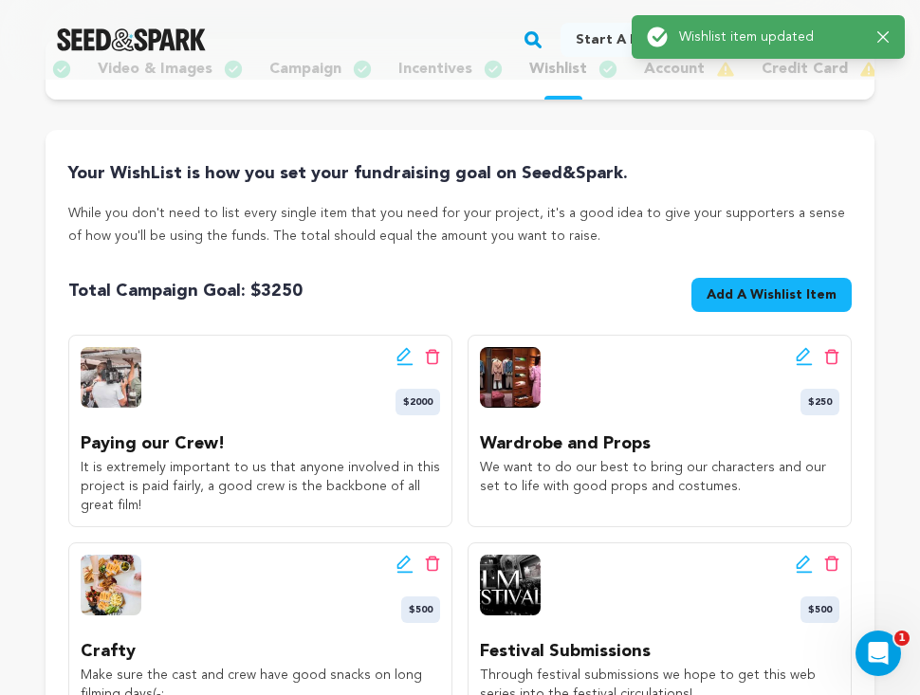
scroll to position [162, 0]
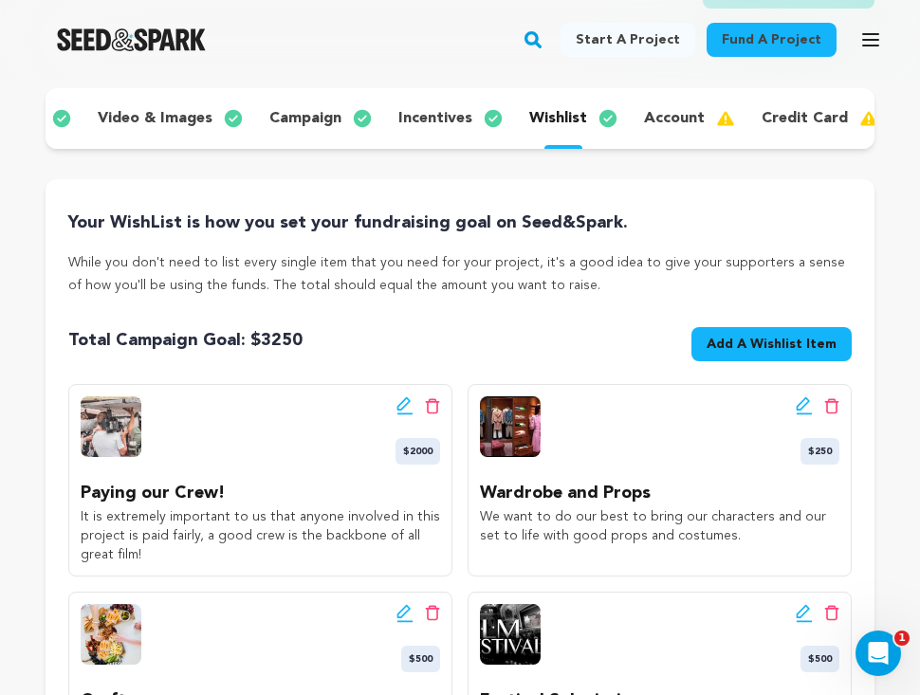
click at [773, 343] on span "Add A Wishlist Item" at bounding box center [772, 344] width 130 height 19
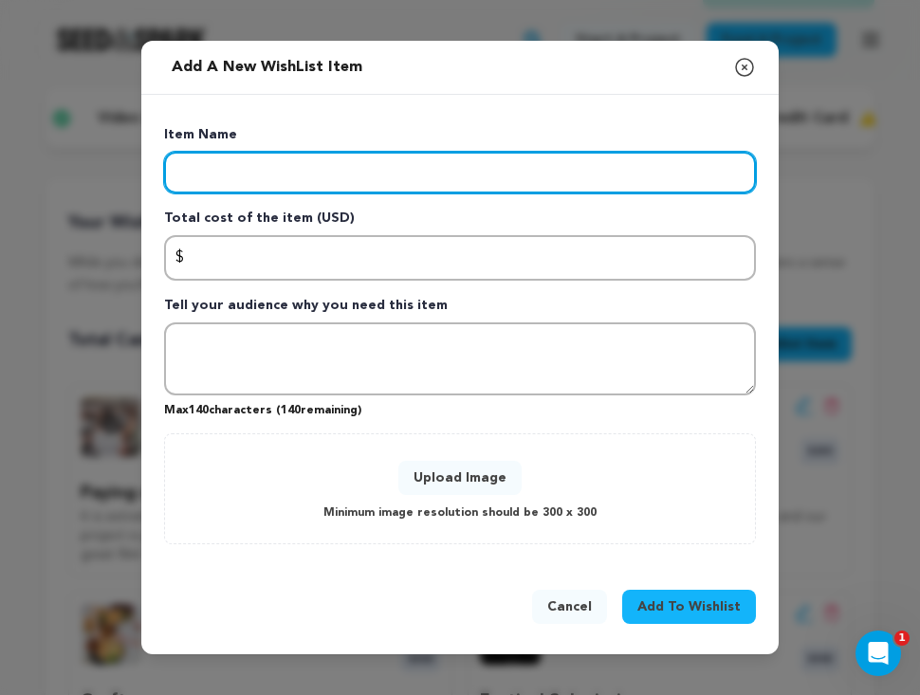
click at [530, 165] on input "Enter item name" at bounding box center [460, 173] width 592 height 42
type input "Editing"
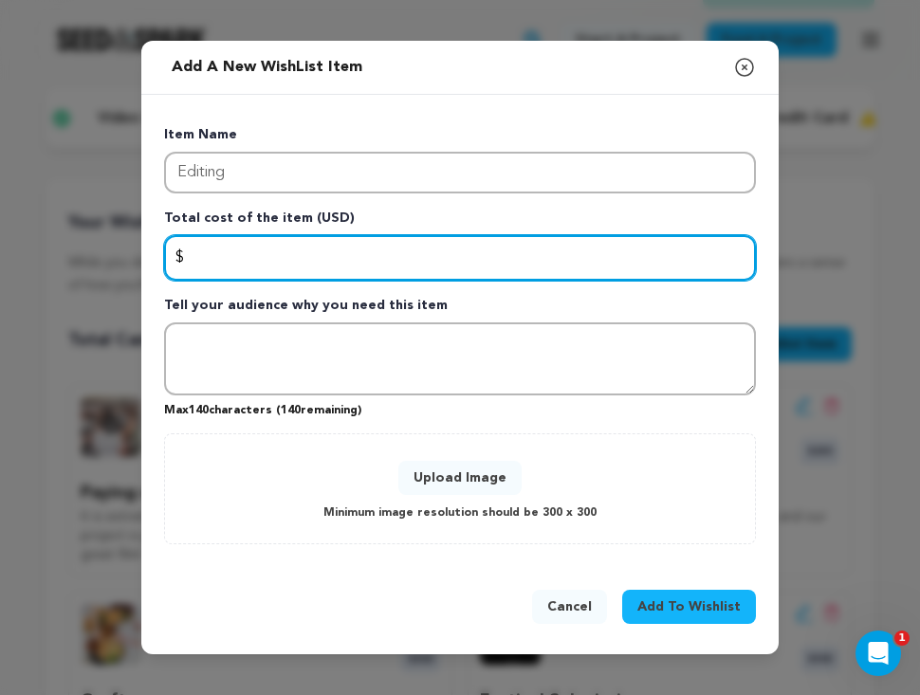
click at [439, 254] on input "Enter total cost of the item" at bounding box center [460, 258] width 592 height 46
type input "1500"
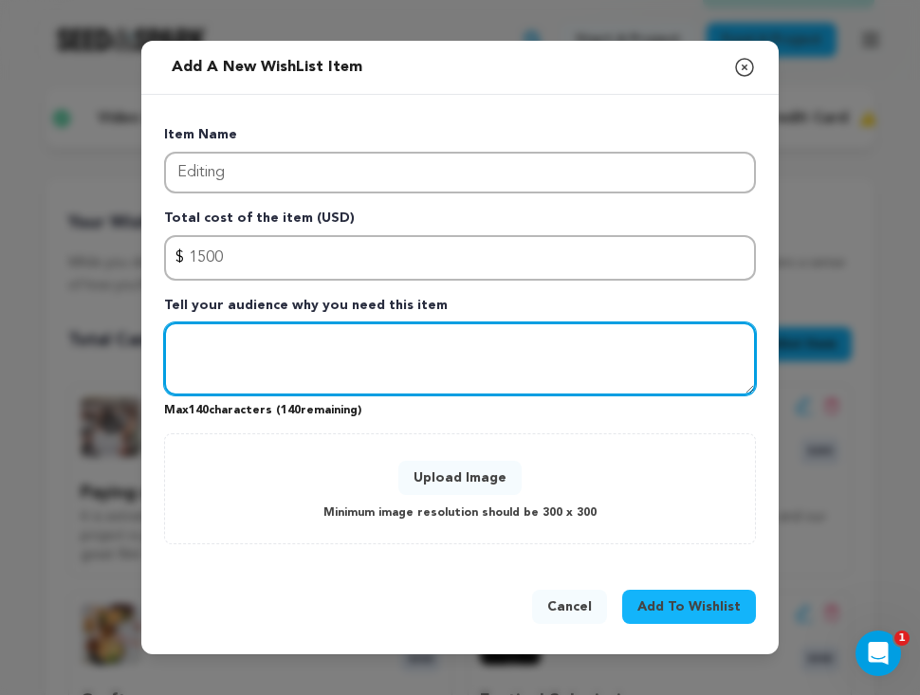
click at [397, 338] on textarea "Tell your audience why you need this item" at bounding box center [460, 360] width 592 height 74
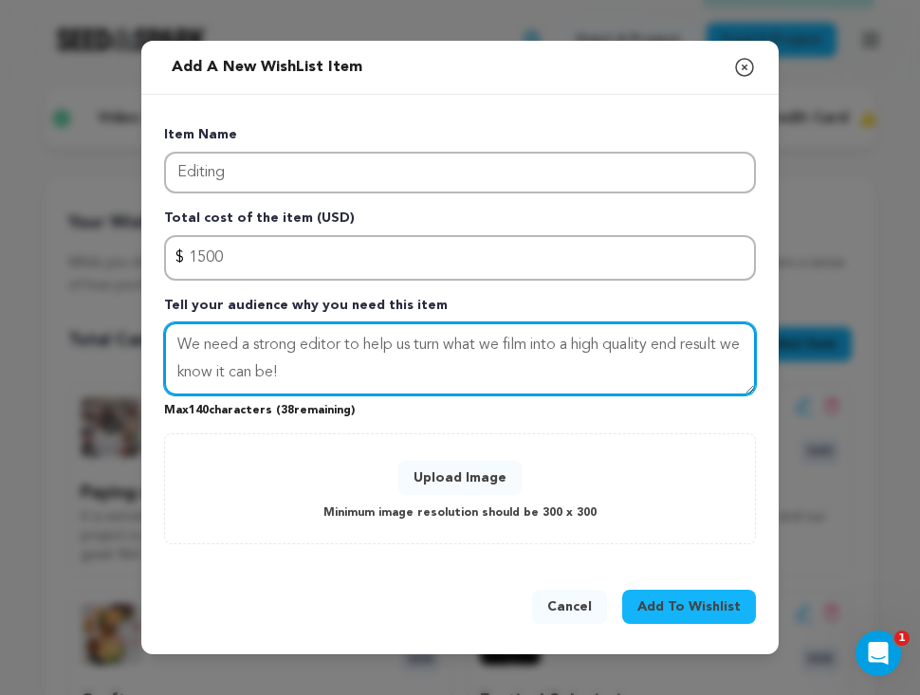
click at [573, 344] on textarea "We need a strong editor to help us turn what we film into a high quality end re…" at bounding box center [460, 360] width 592 height 74
type textarea "We need a strong editor to help us turn what we film into the high quality end …"
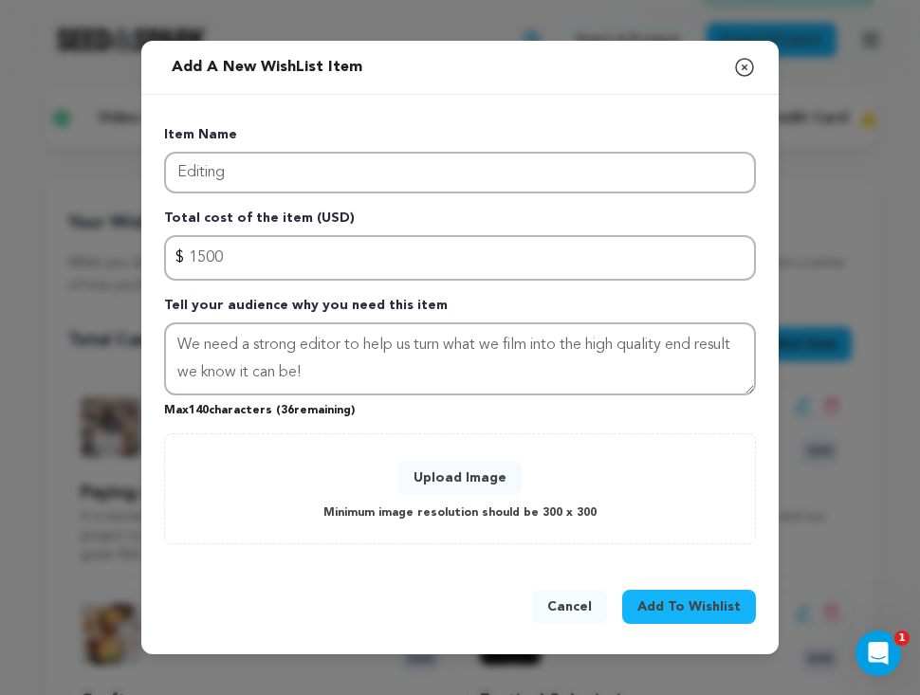
click at [473, 477] on button "Upload Image" at bounding box center [459, 478] width 123 height 34
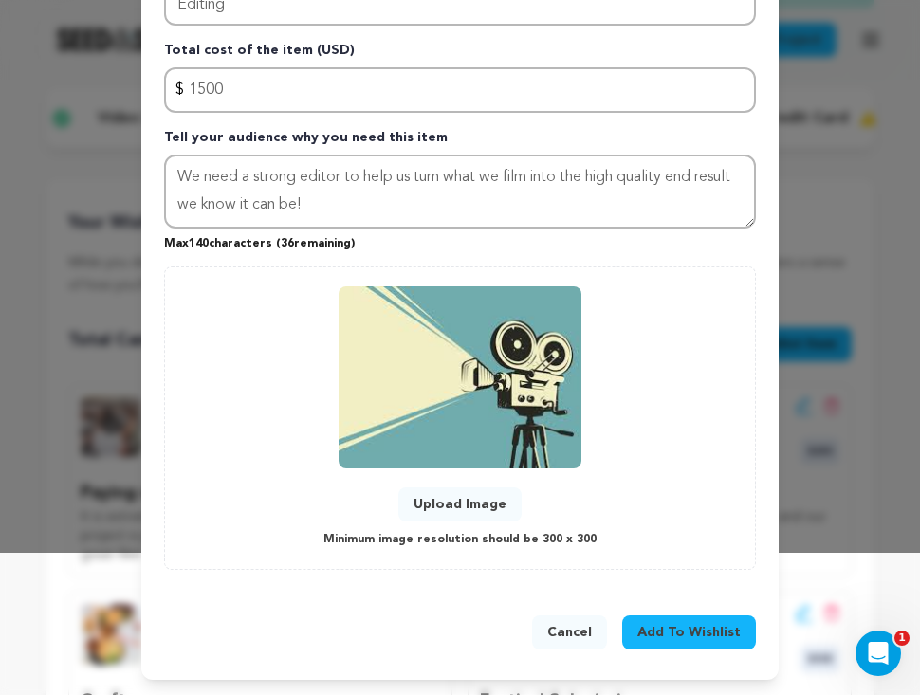
scroll to position [142, 0]
click at [672, 634] on span "Add To Wishlist" at bounding box center [689, 632] width 103 height 19
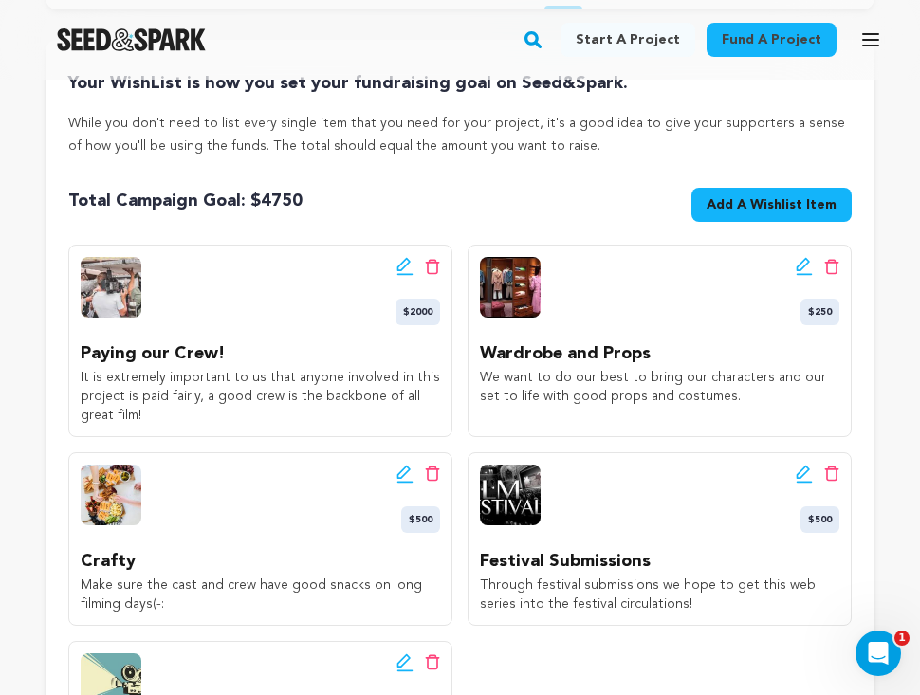
scroll to position [383, 0]
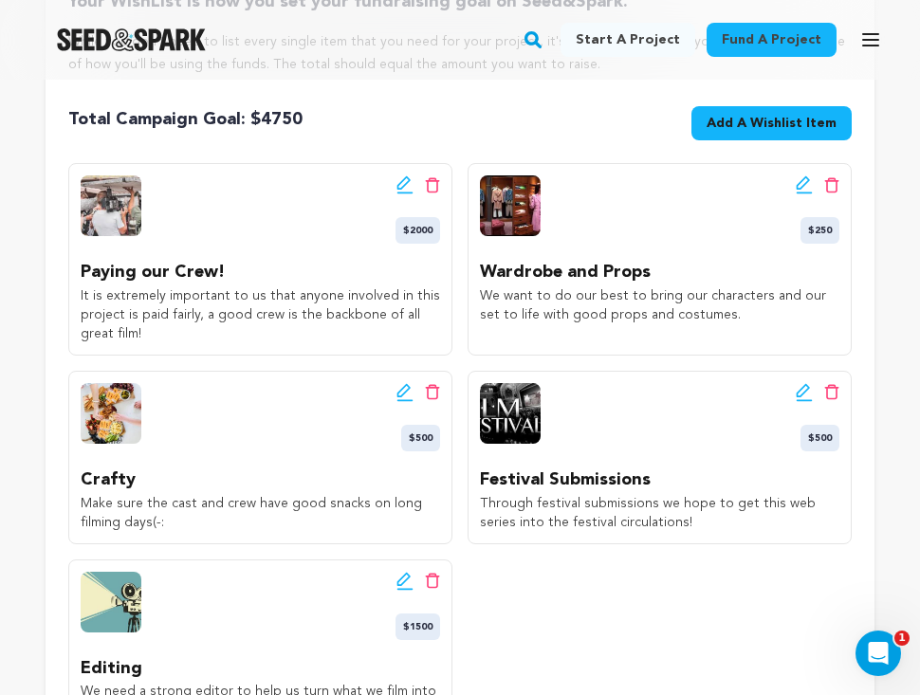
click at [805, 391] on icon at bounding box center [803, 390] width 13 height 13
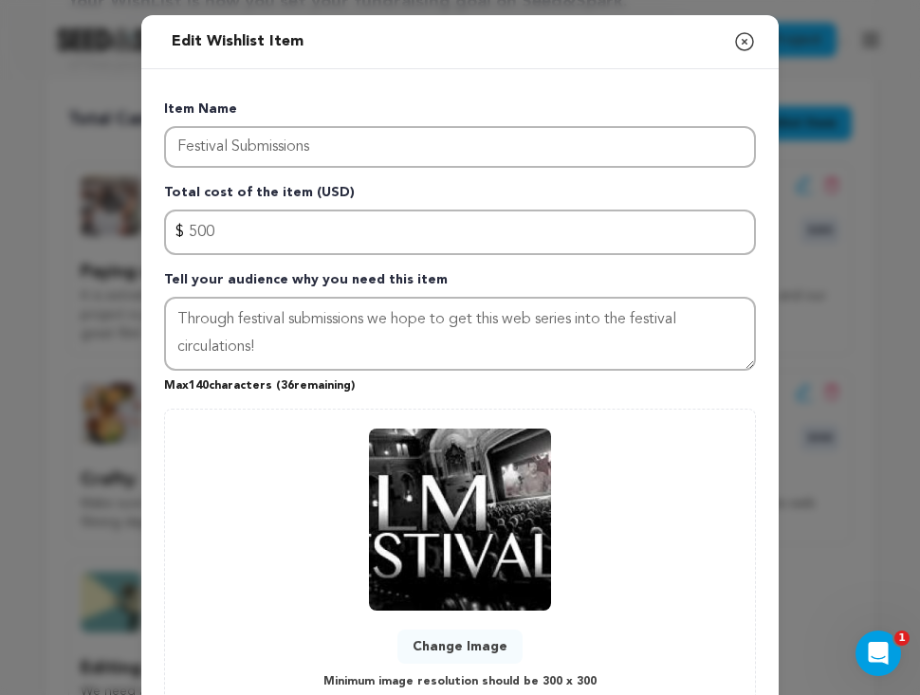
click at [743, 39] on icon "button" at bounding box center [744, 41] width 23 height 23
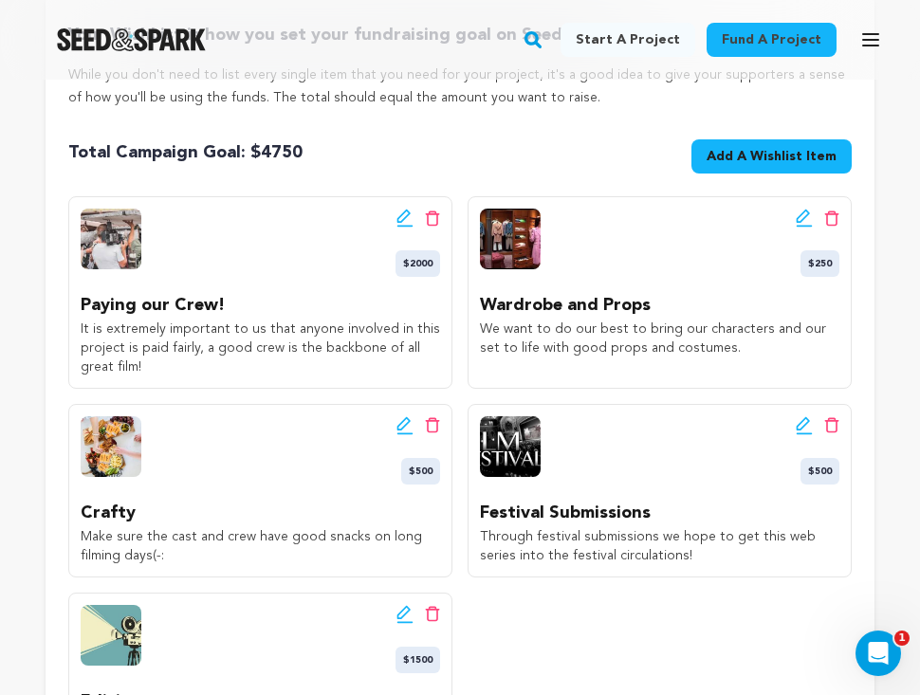
scroll to position [360, 0]
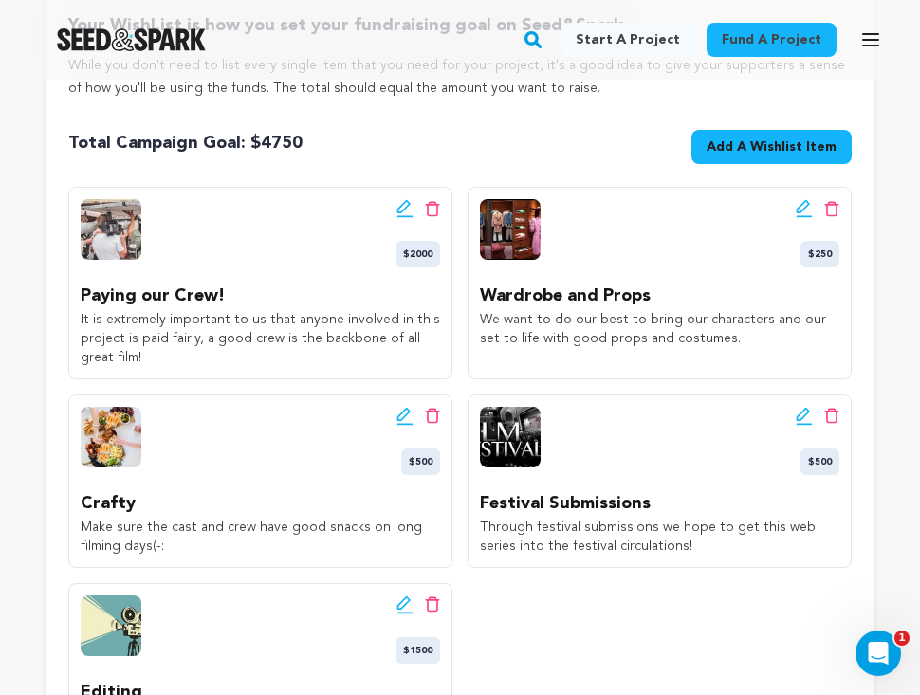
click at [803, 413] on icon at bounding box center [804, 416] width 17 height 19
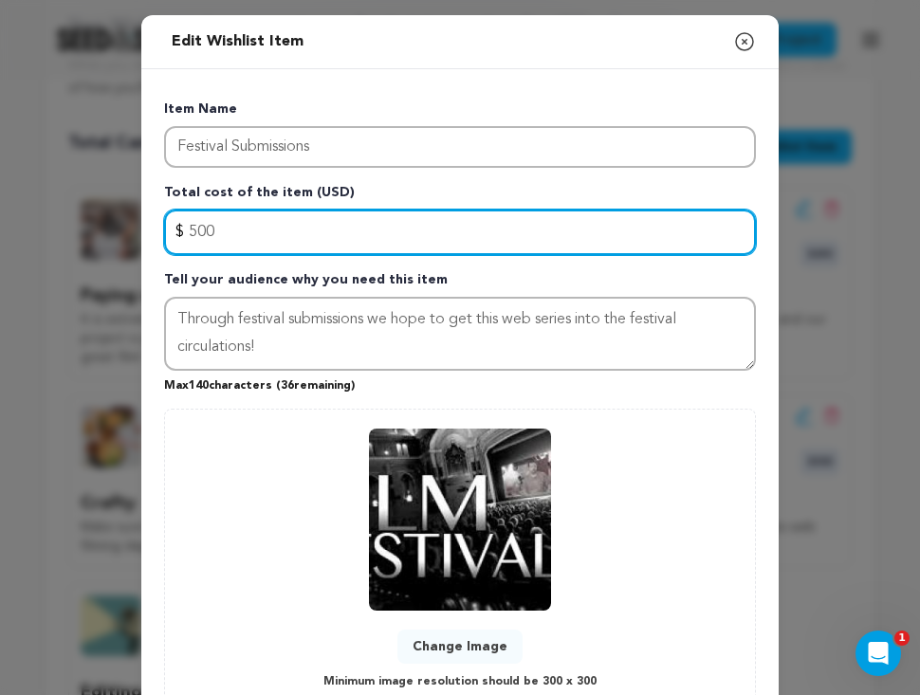
click at [205, 219] on input "500" at bounding box center [460, 233] width 592 height 46
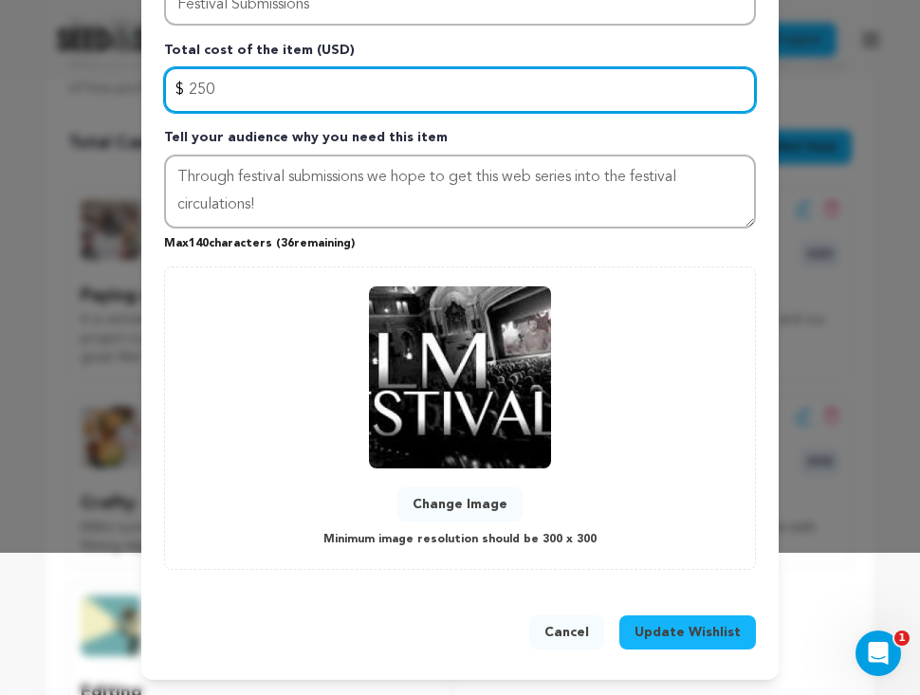
scroll to position [142, 0]
type input "250"
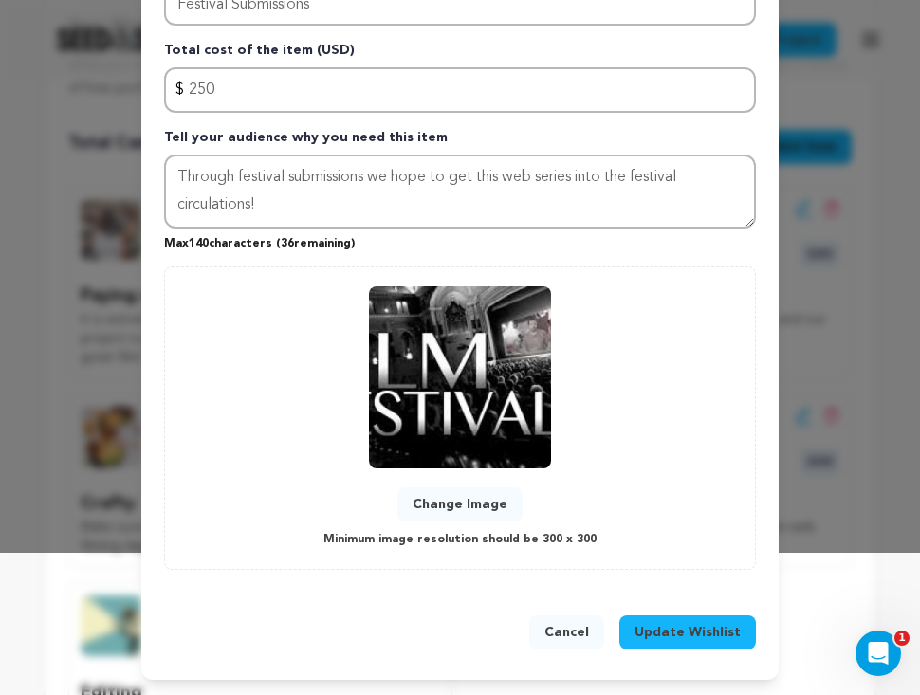
click at [688, 629] on span "Update Wishlist" at bounding box center [688, 632] width 106 height 19
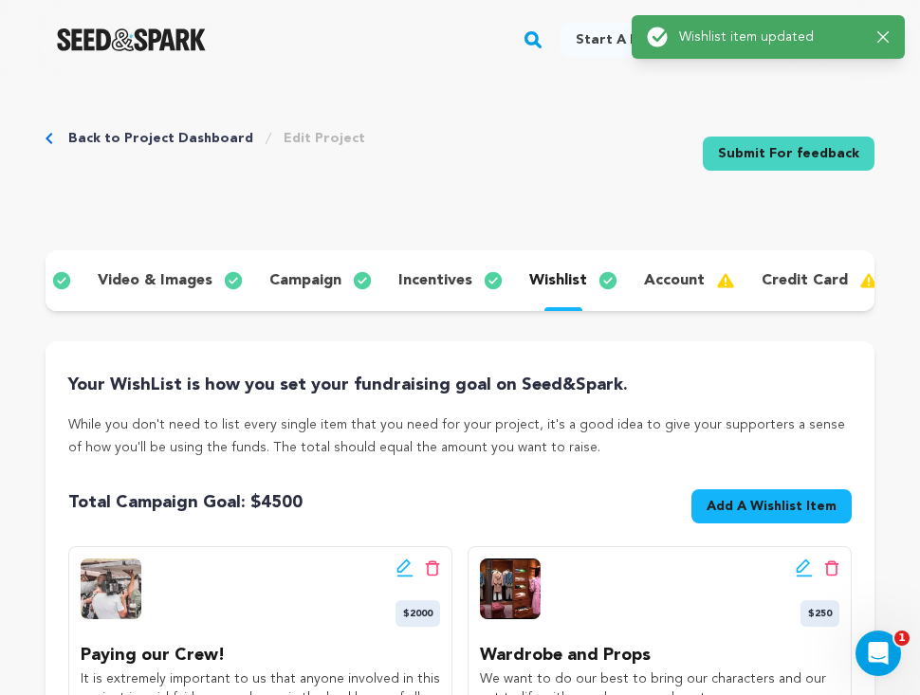
scroll to position [0, 0]
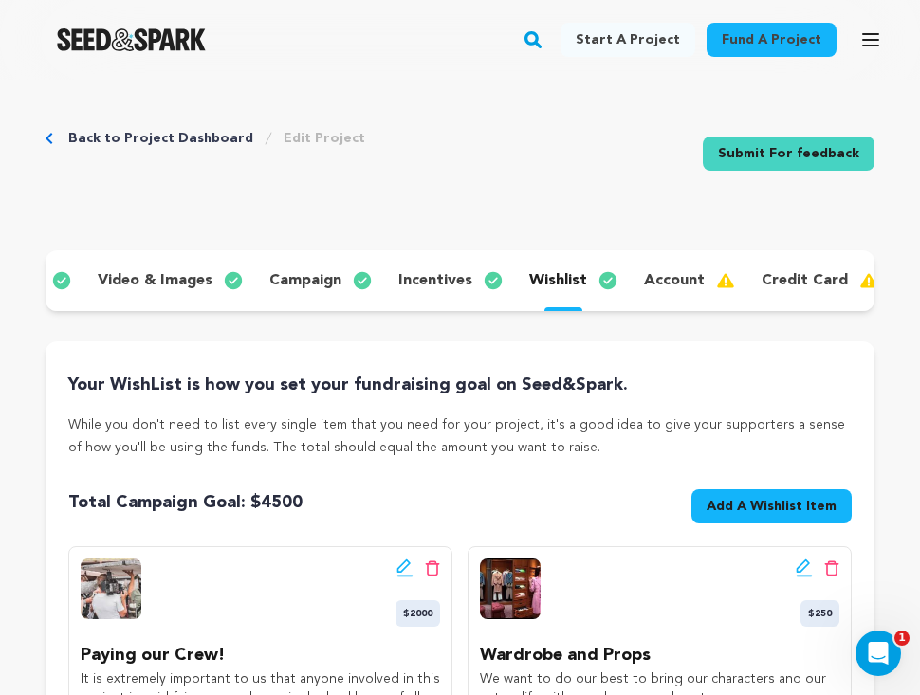
click at [670, 284] on p "account" at bounding box center [674, 280] width 61 height 23
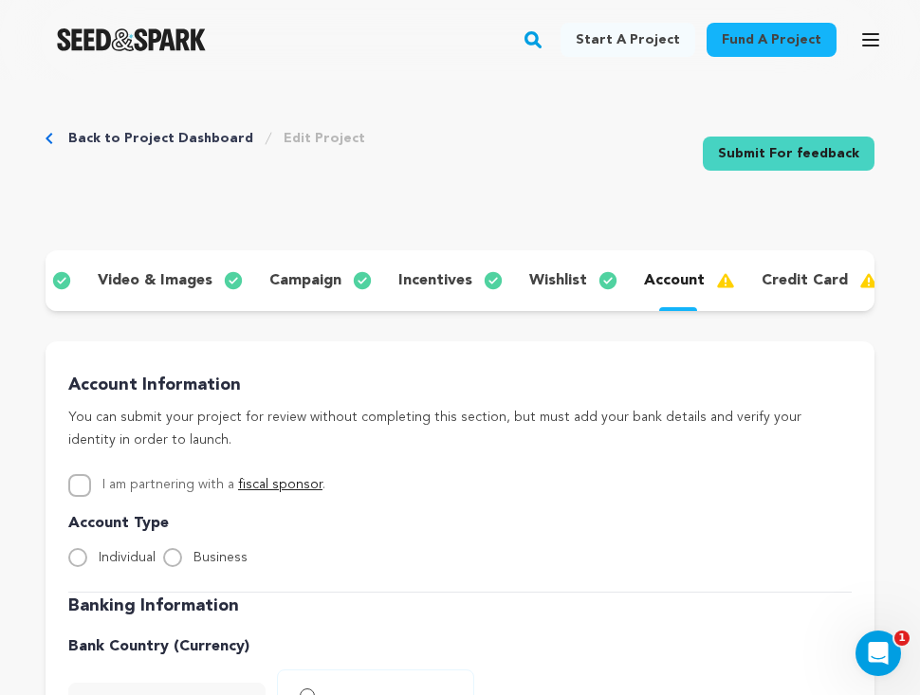
click at [795, 279] on p "credit card" at bounding box center [805, 280] width 86 height 23
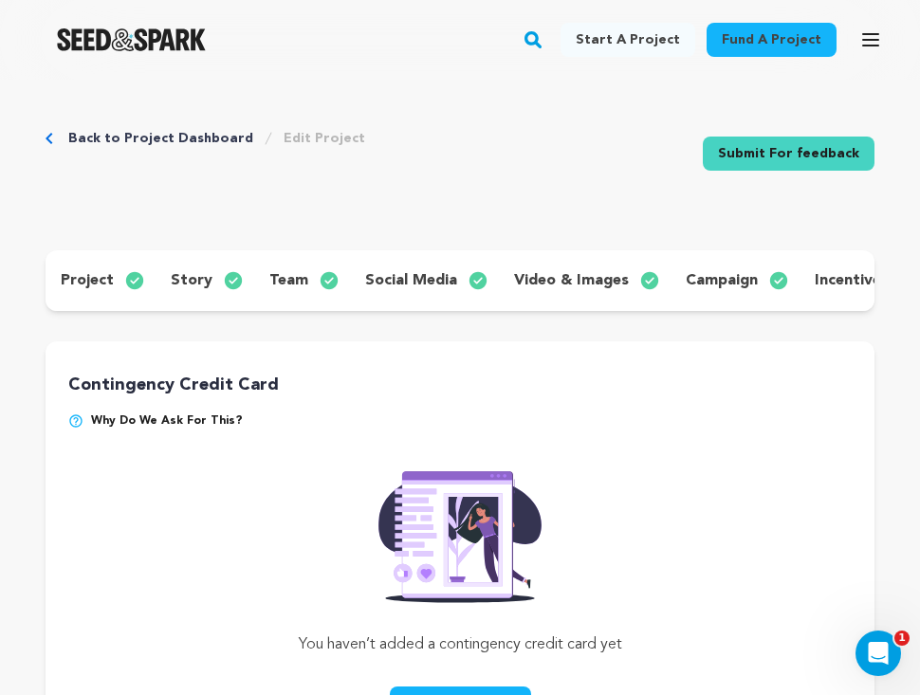
click at [114, 273] on div "project" at bounding box center [101, 281] width 110 height 30
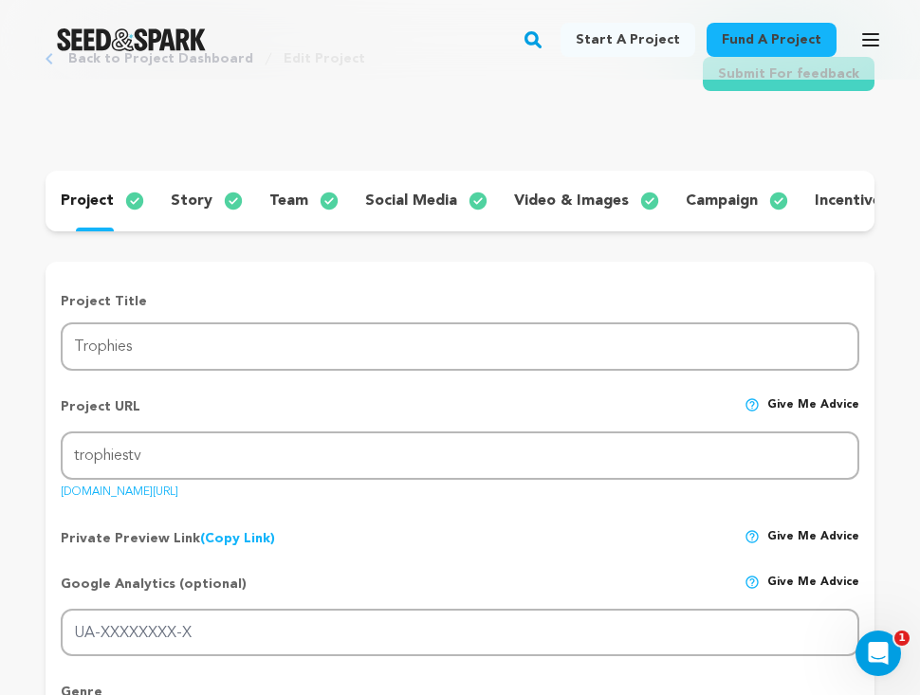
scroll to position [89, 0]
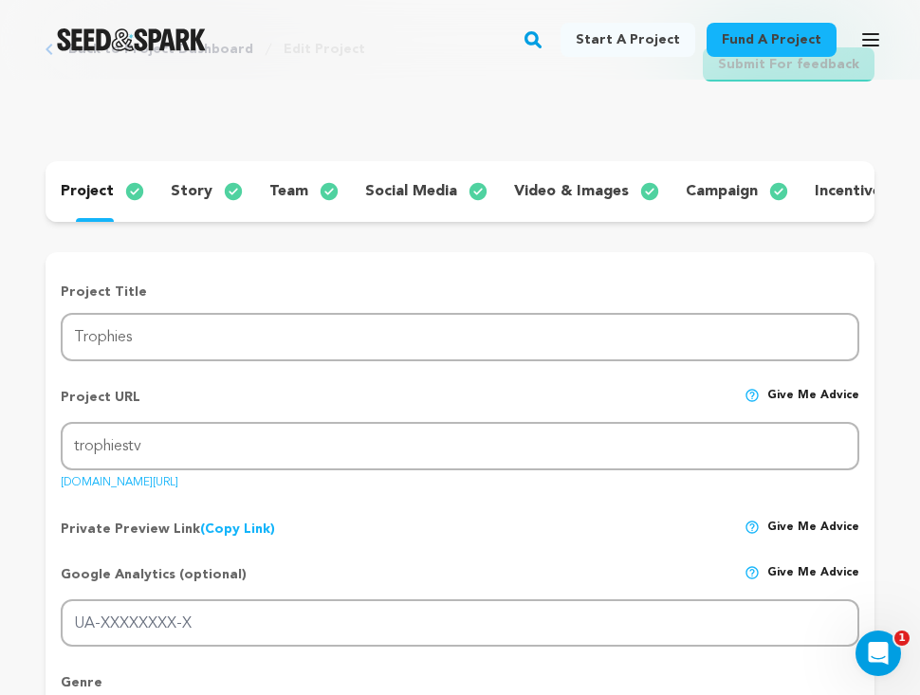
click at [195, 199] on p "story" at bounding box center [192, 191] width 42 height 23
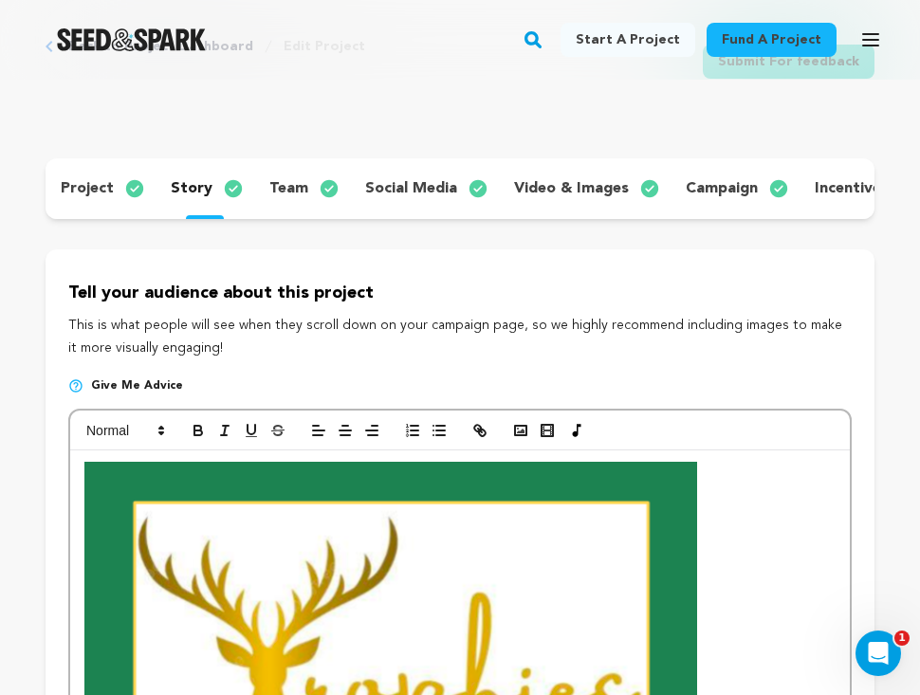
click at [288, 183] on p "team" at bounding box center [288, 188] width 39 height 23
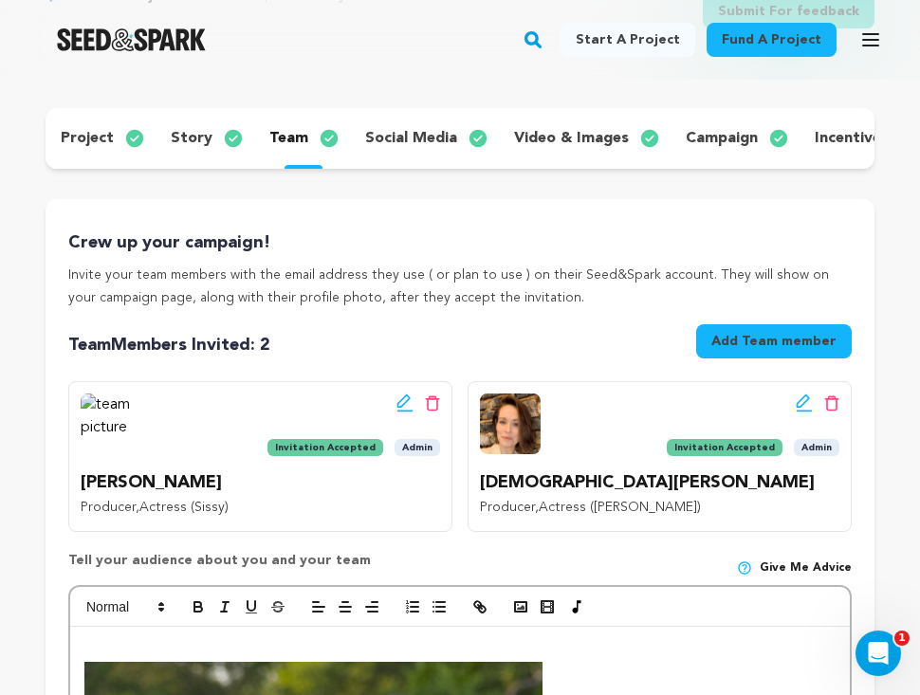
click at [398, 144] on p "social media" at bounding box center [411, 138] width 92 height 23
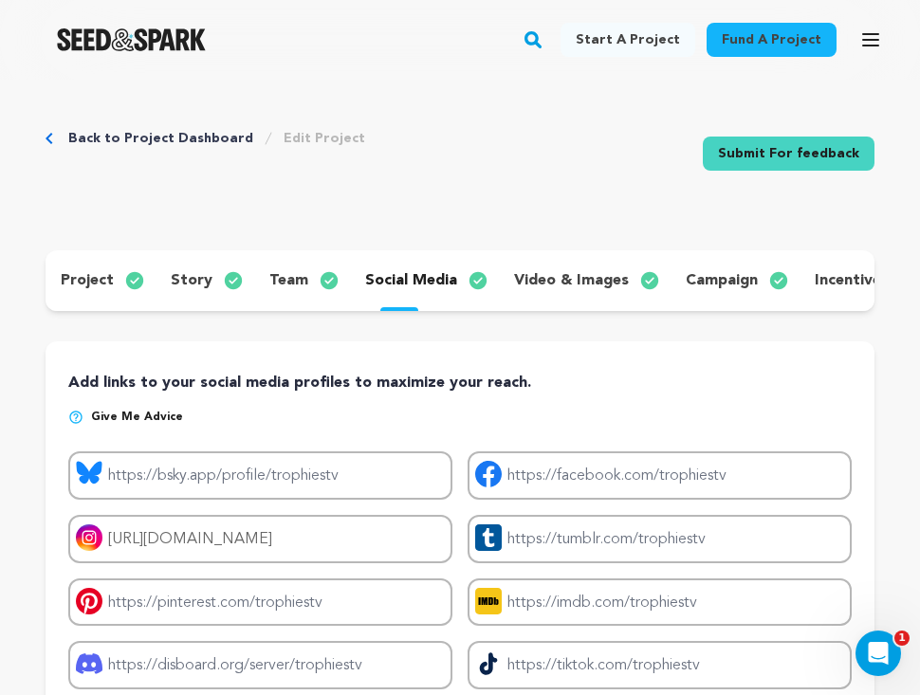
click at [572, 288] on p "video & images" at bounding box center [571, 280] width 115 height 23
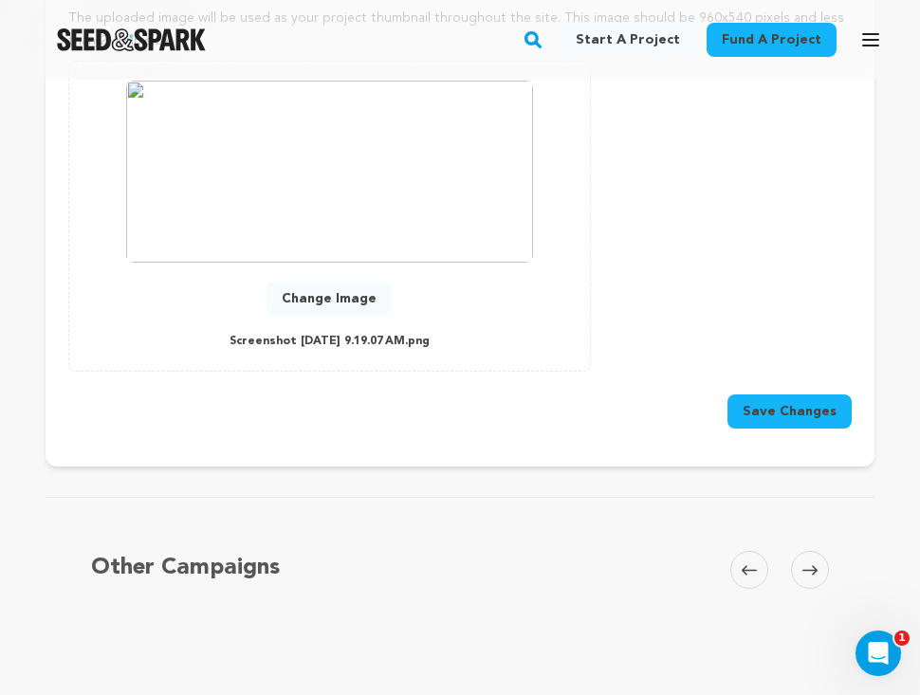
scroll to position [982, 0]
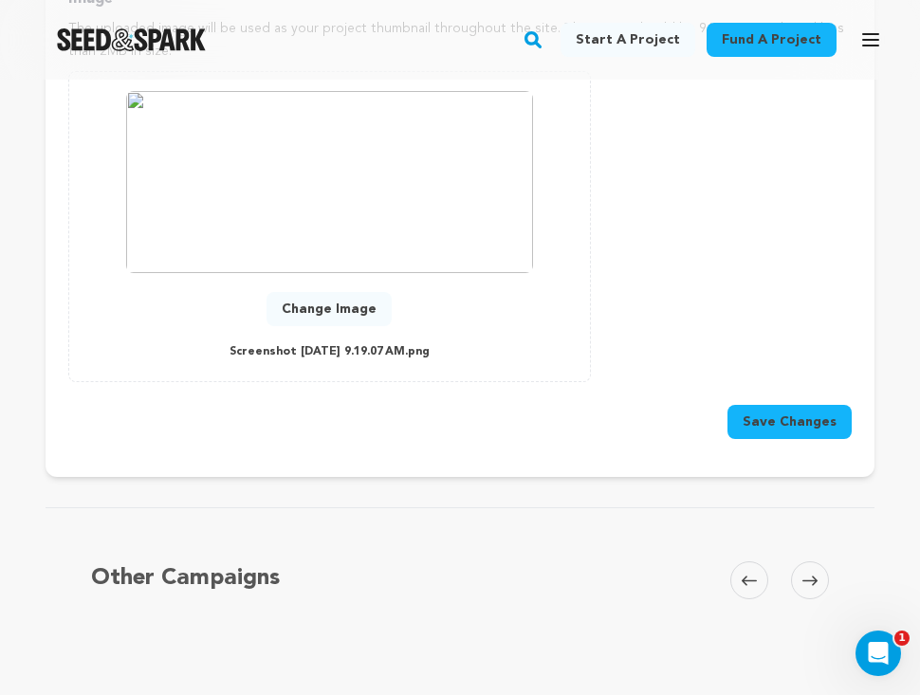
click at [795, 413] on button "Save Changes" at bounding box center [790, 422] width 124 height 34
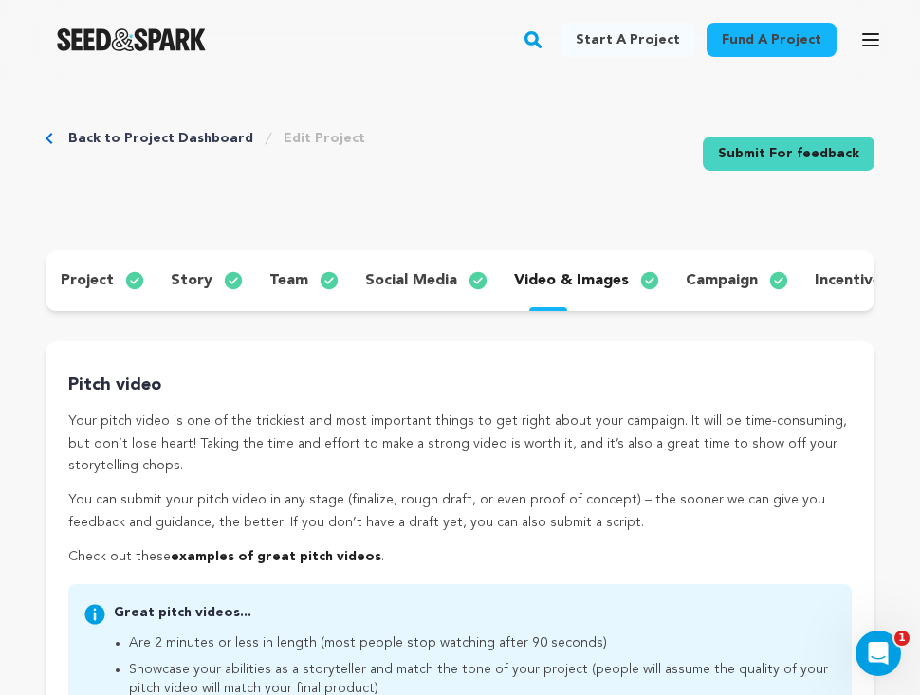
scroll to position [0, 0]
click at [720, 288] on p "campaign" at bounding box center [722, 280] width 72 height 23
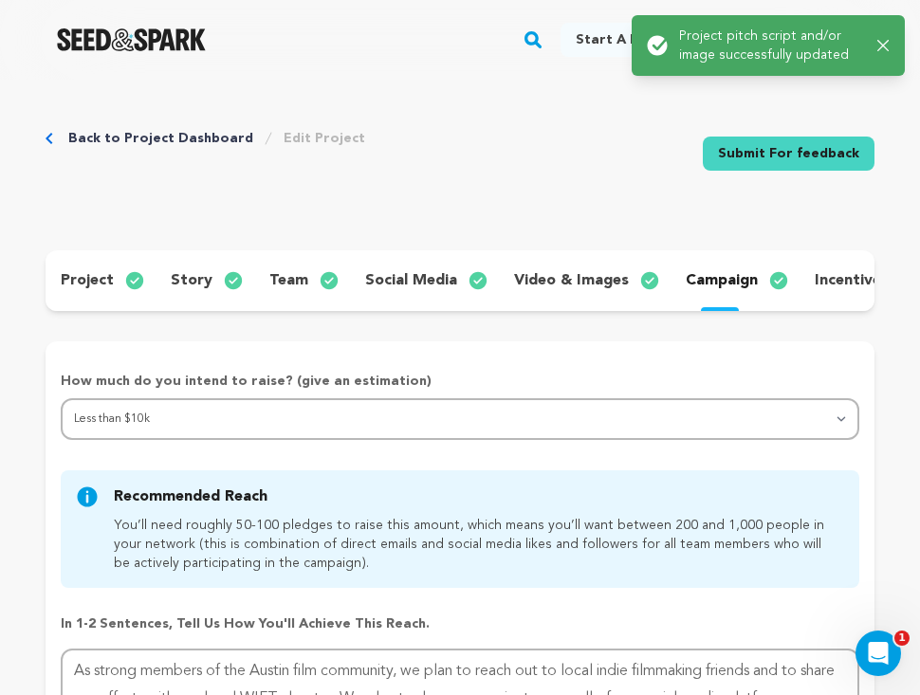
click at [826, 285] on p "incentives" at bounding box center [852, 280] width 74 height 23
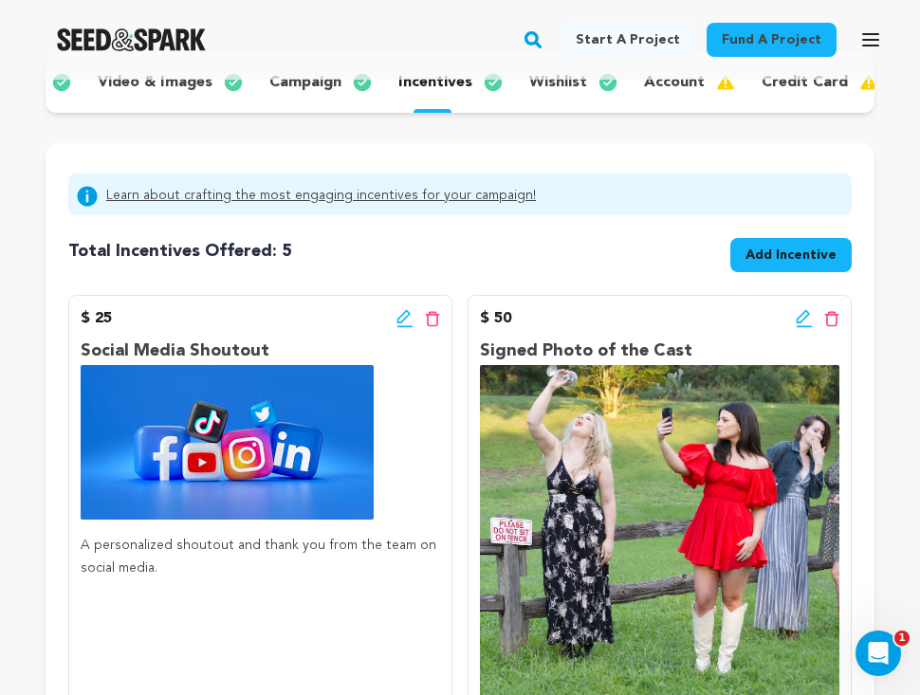
scroll to position [9, 0]
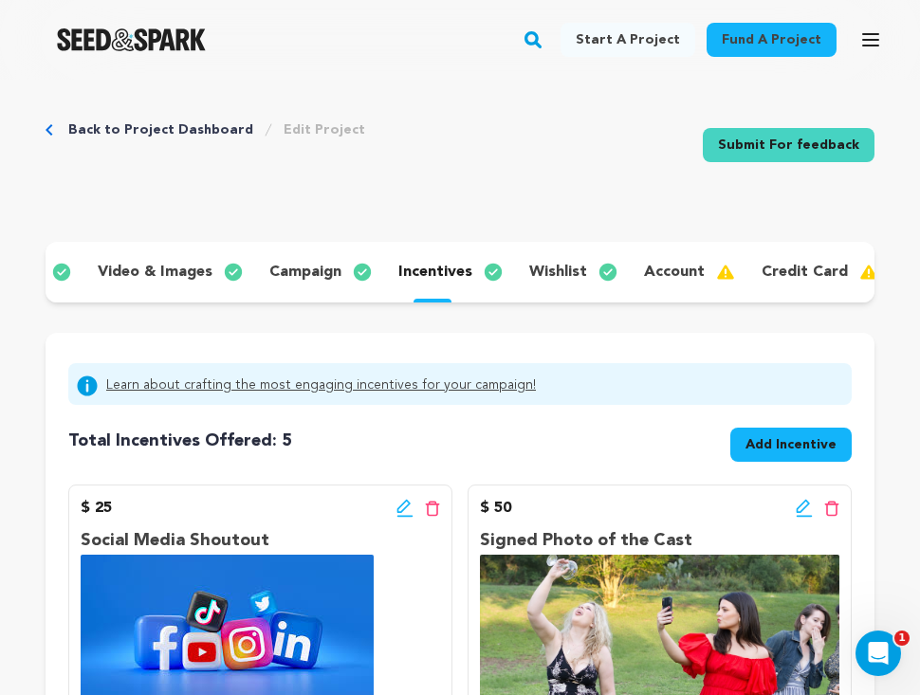
click at [550, 277] on p "wishlist" at bounding box center [558, 272] width 58 height 23
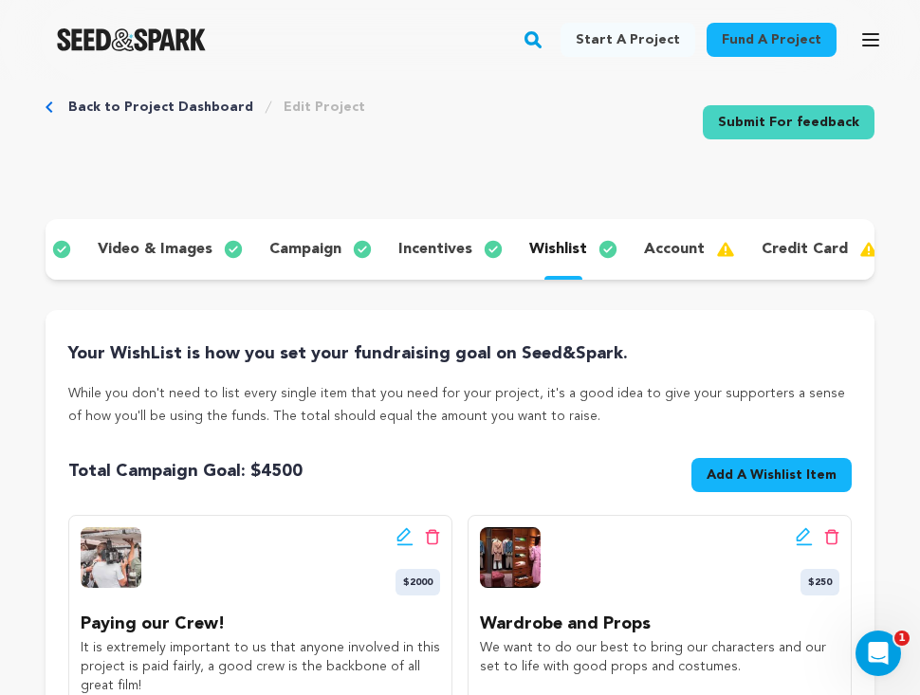
scroll to position [14, 0]
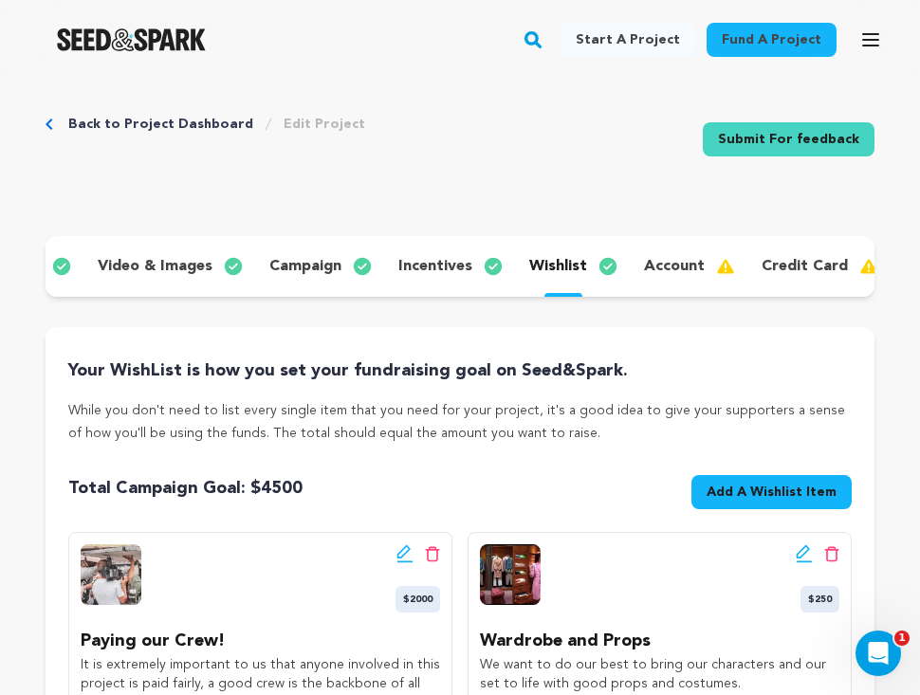
click at [672, 264] on p "account" at bounding box center [674, 266] width 61 height 23
